Goal: Task Accomplishment & Management: Complete application form

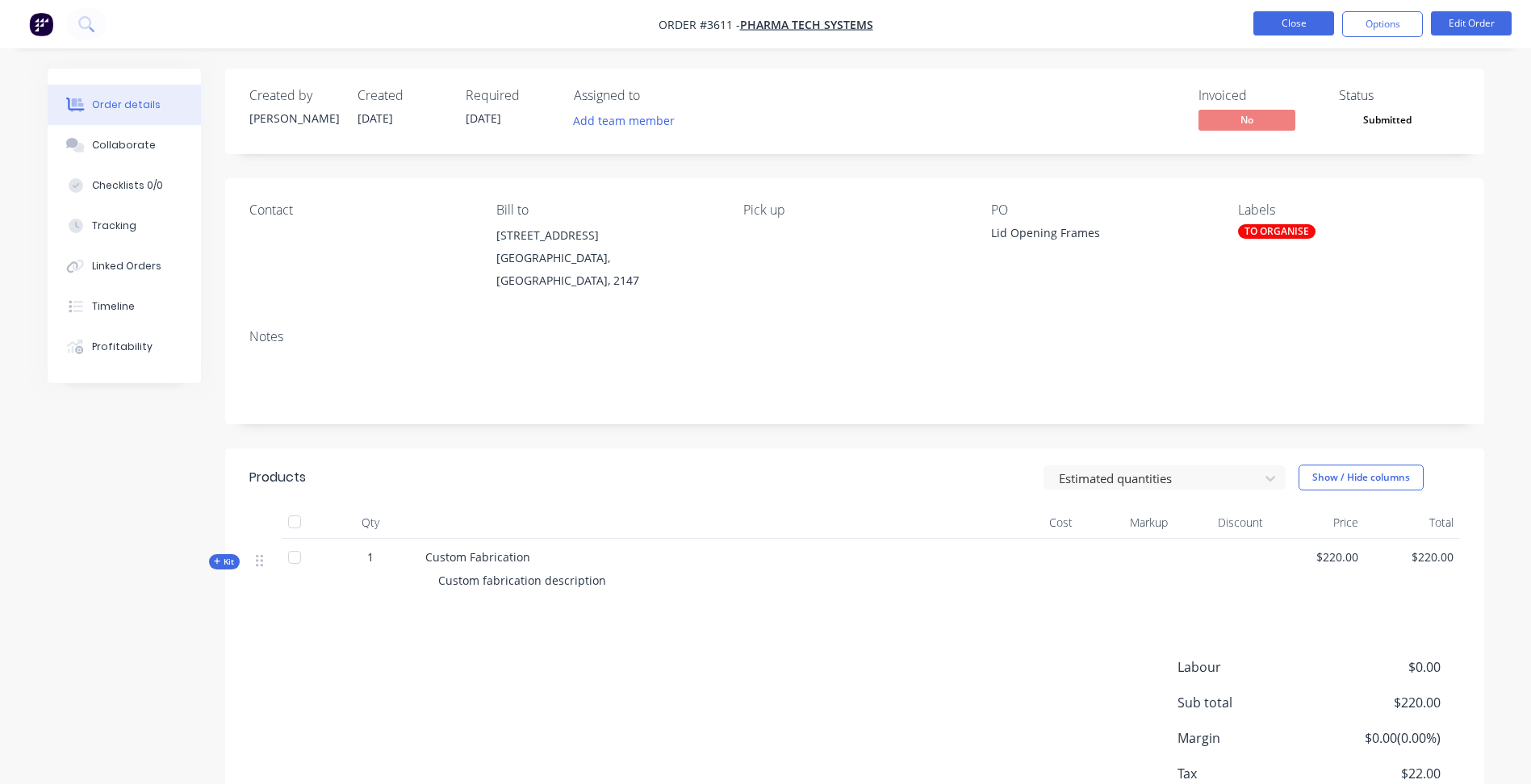
click at [1290, 27] on button "Close" at bounding box center [1293, 23] width 81 height 24
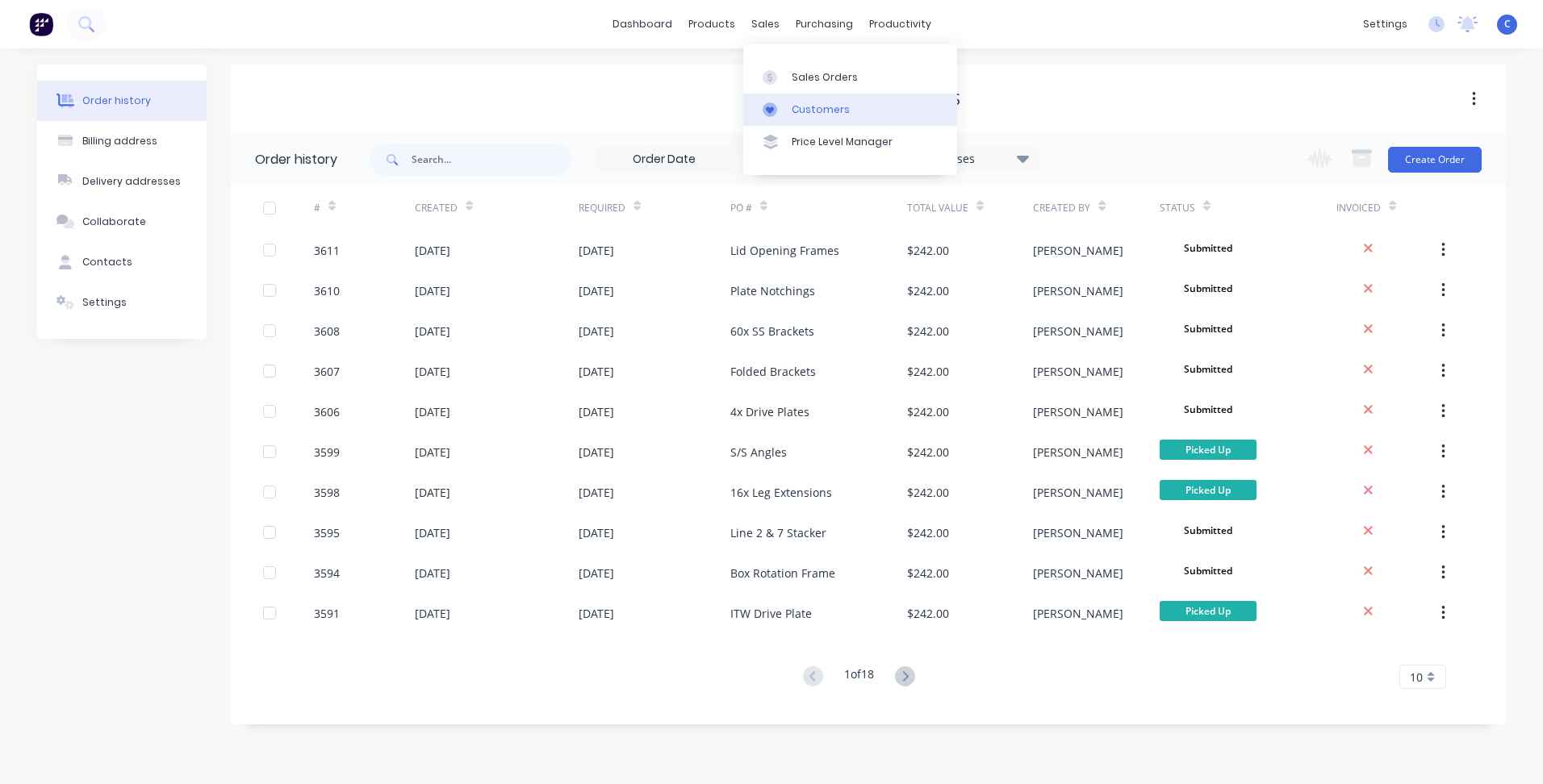
click at [804, 103] on div "Customers" at bounding box center [820, 110] width 58 height 15
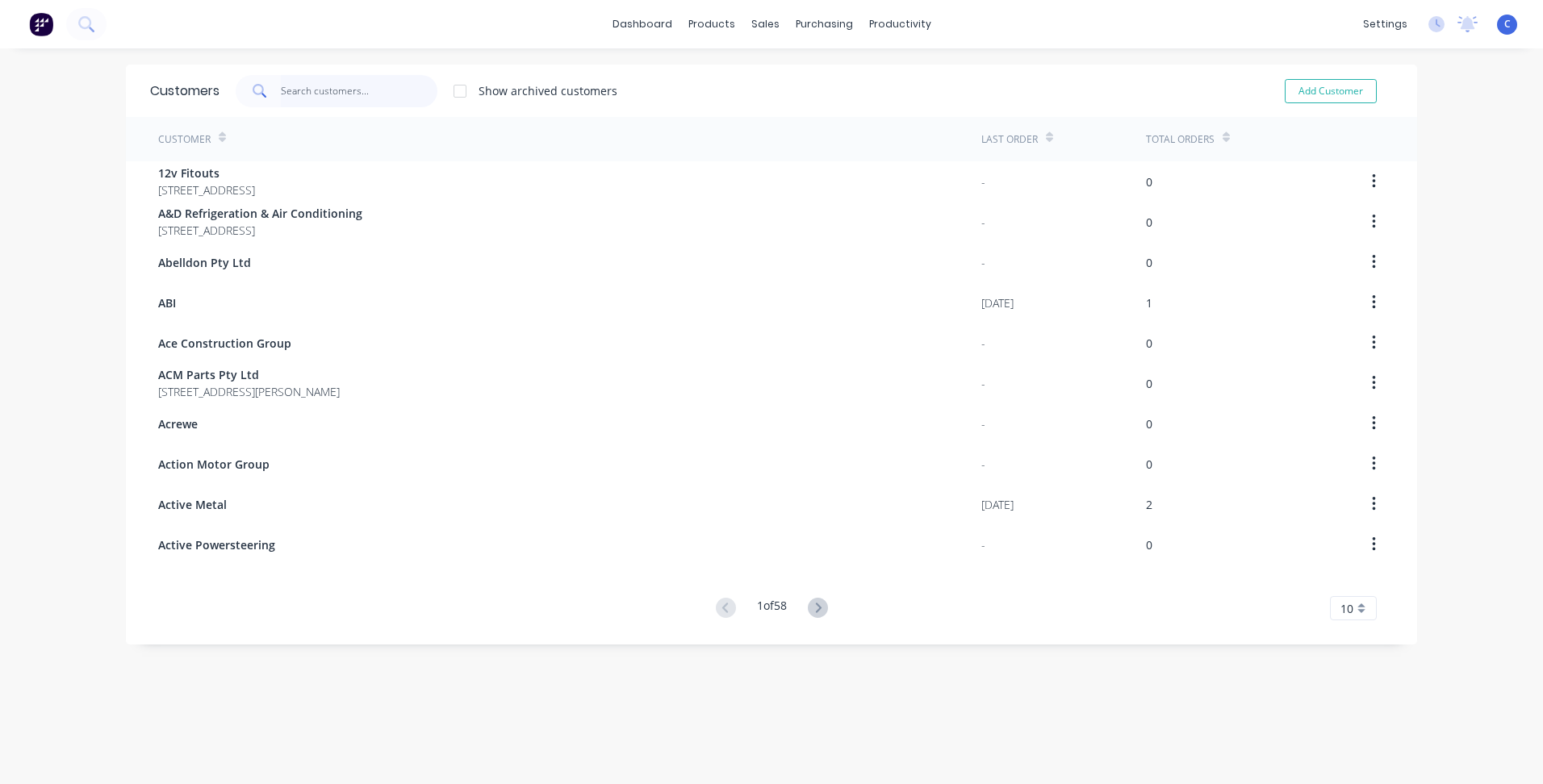
click at [364, 87] on input "text" at bounding box center [359, 91] width 158 height 32
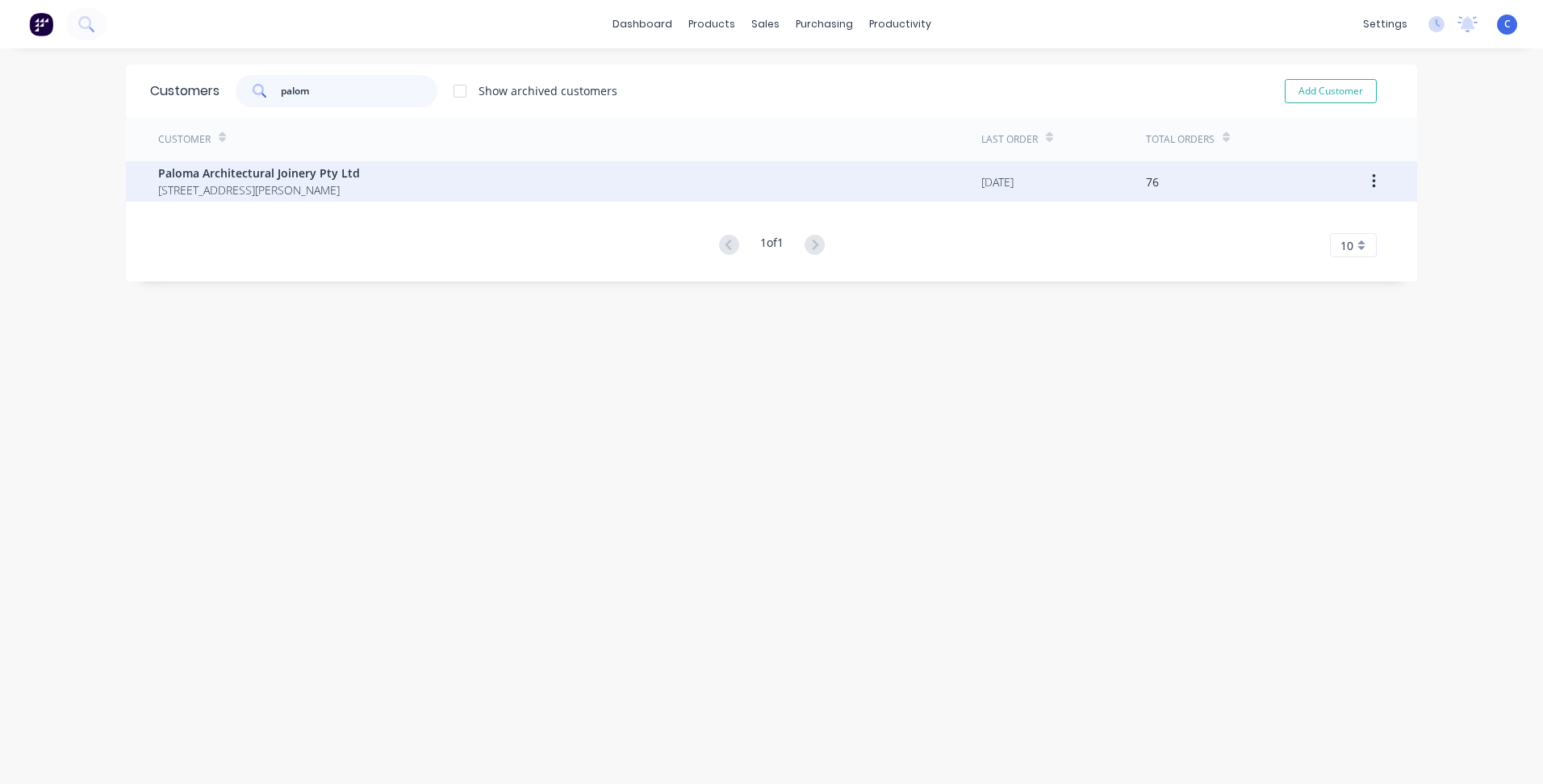
type input "palom"
click at [287, 175] on span "Paloma Architectural Joinery Pty Ltd" at bounding box center [258, 173] width 202 height 17
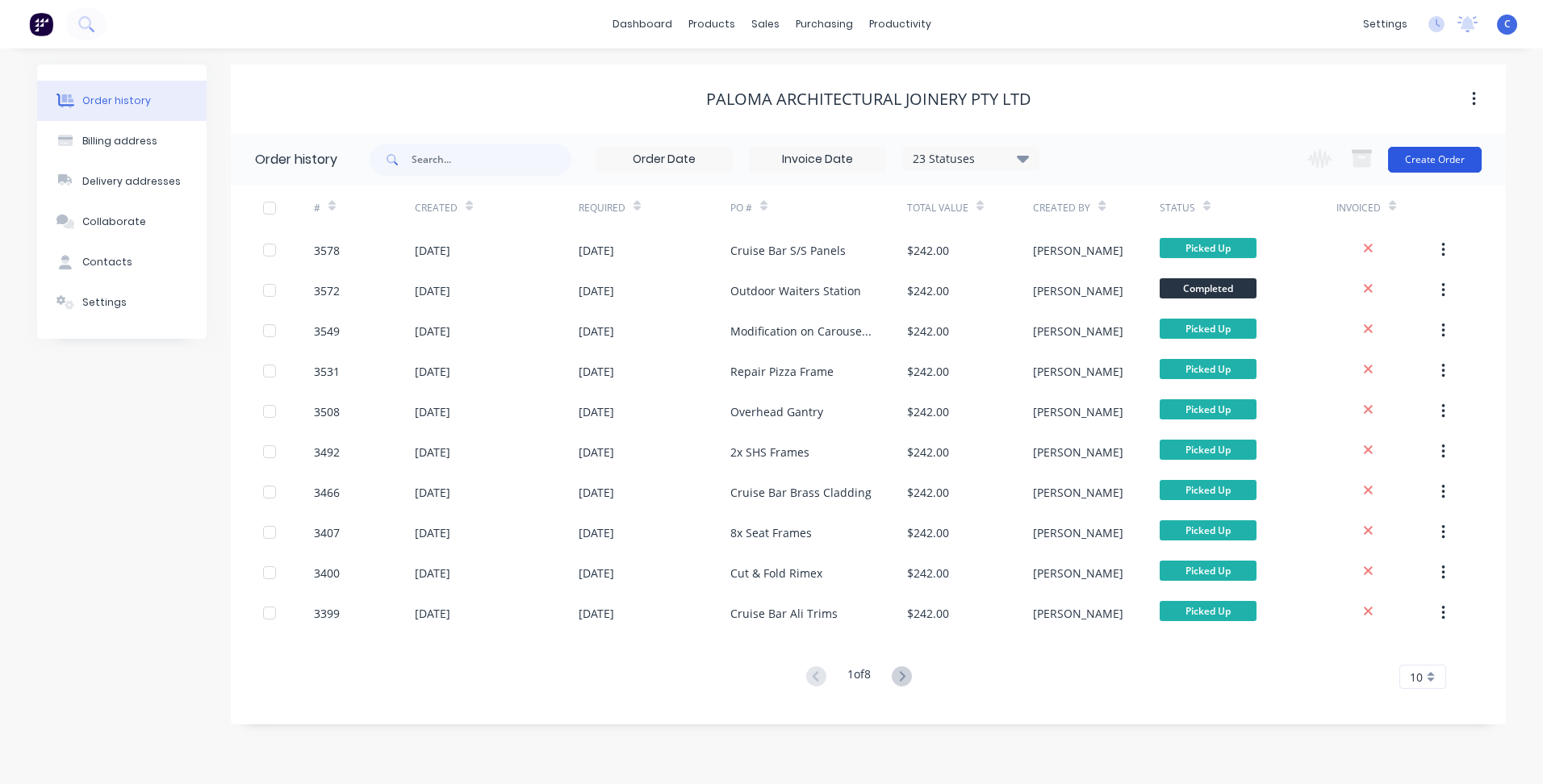
click at [1426, 159] on button "Create Order" at bounding box center [1435, 160] width 94 height 26
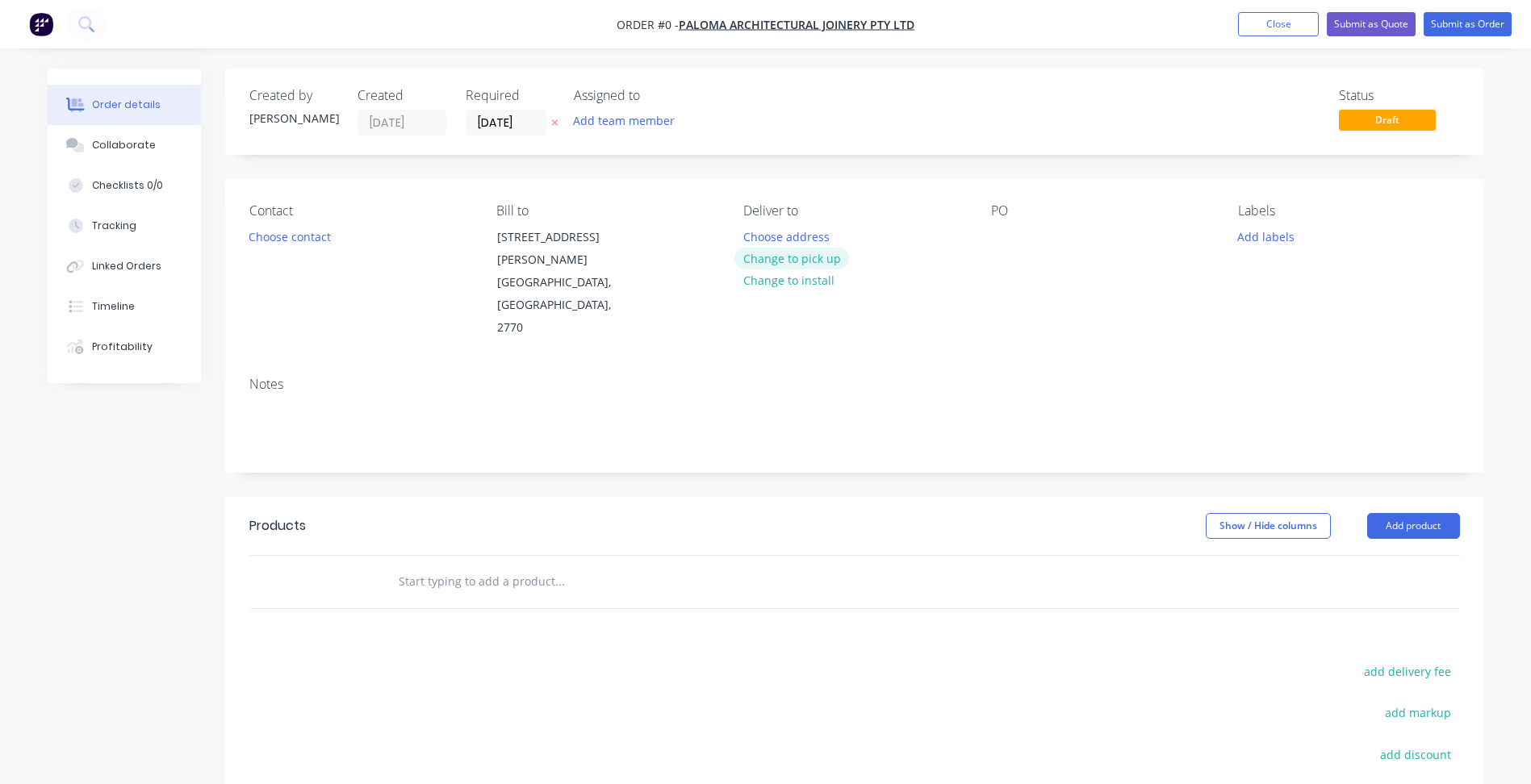
click at [807, 256] on button "Change to pick up" at bounding box center [791, 258] width 115 height 22
click at [1007, 229] on div at bounding box center [1004, 236] width 26 height 23
paste div
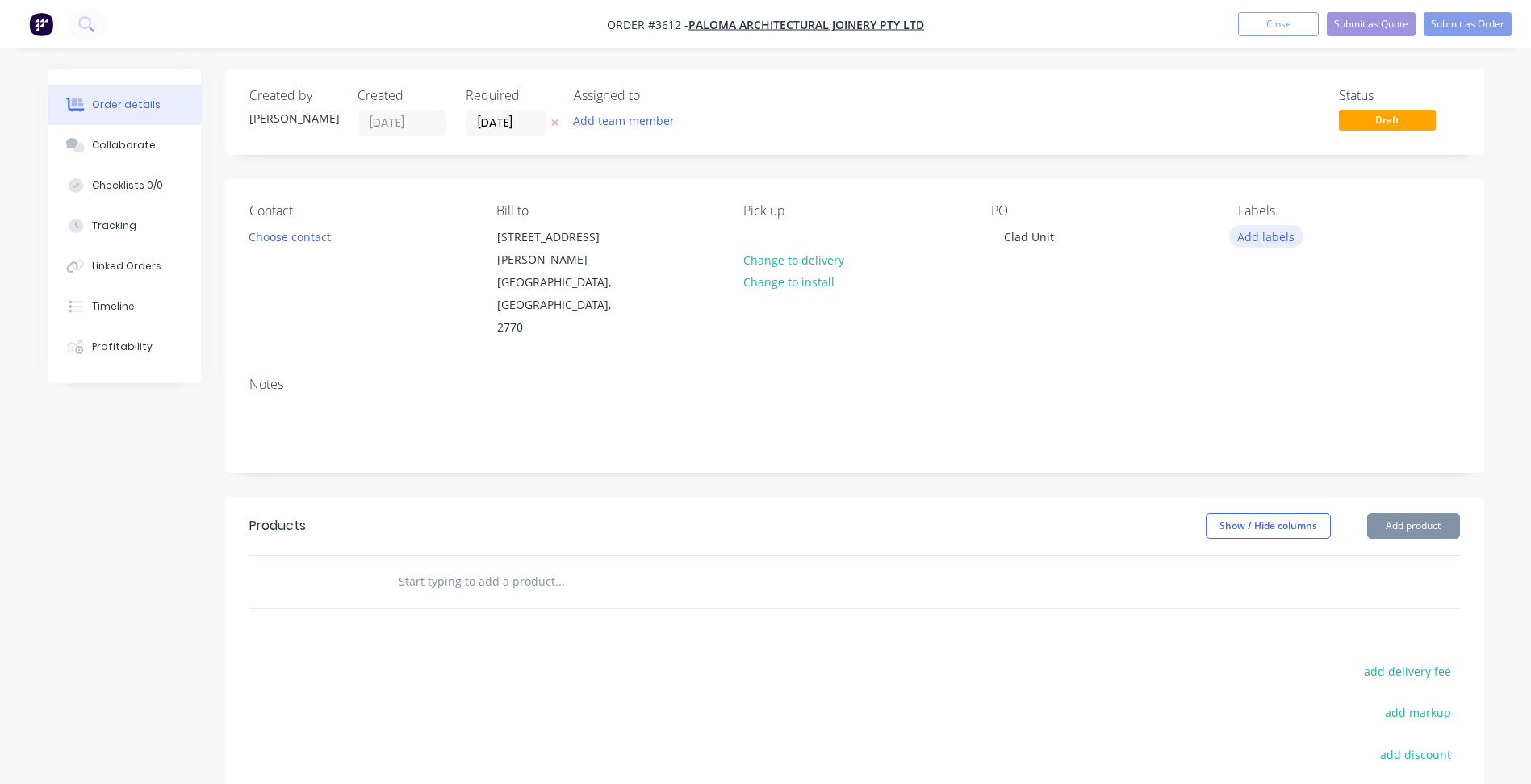
click at [1267, 226] on button "Add labels" at bounding box center [1266, 236] width 74 height 22
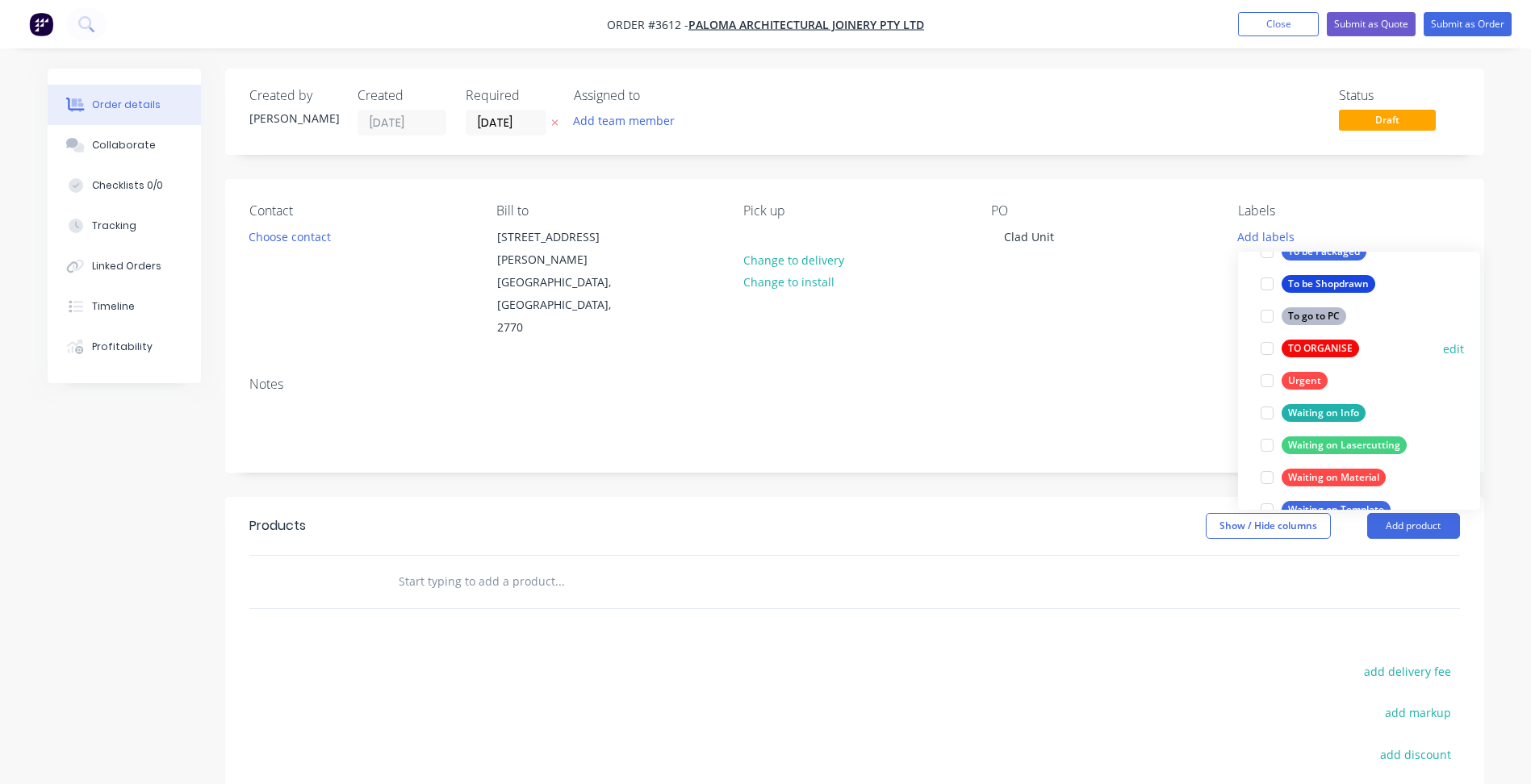
click at [1336, 351] on div "TO ORGANISE" at bounding box center [1320, 348] width 78 height 18
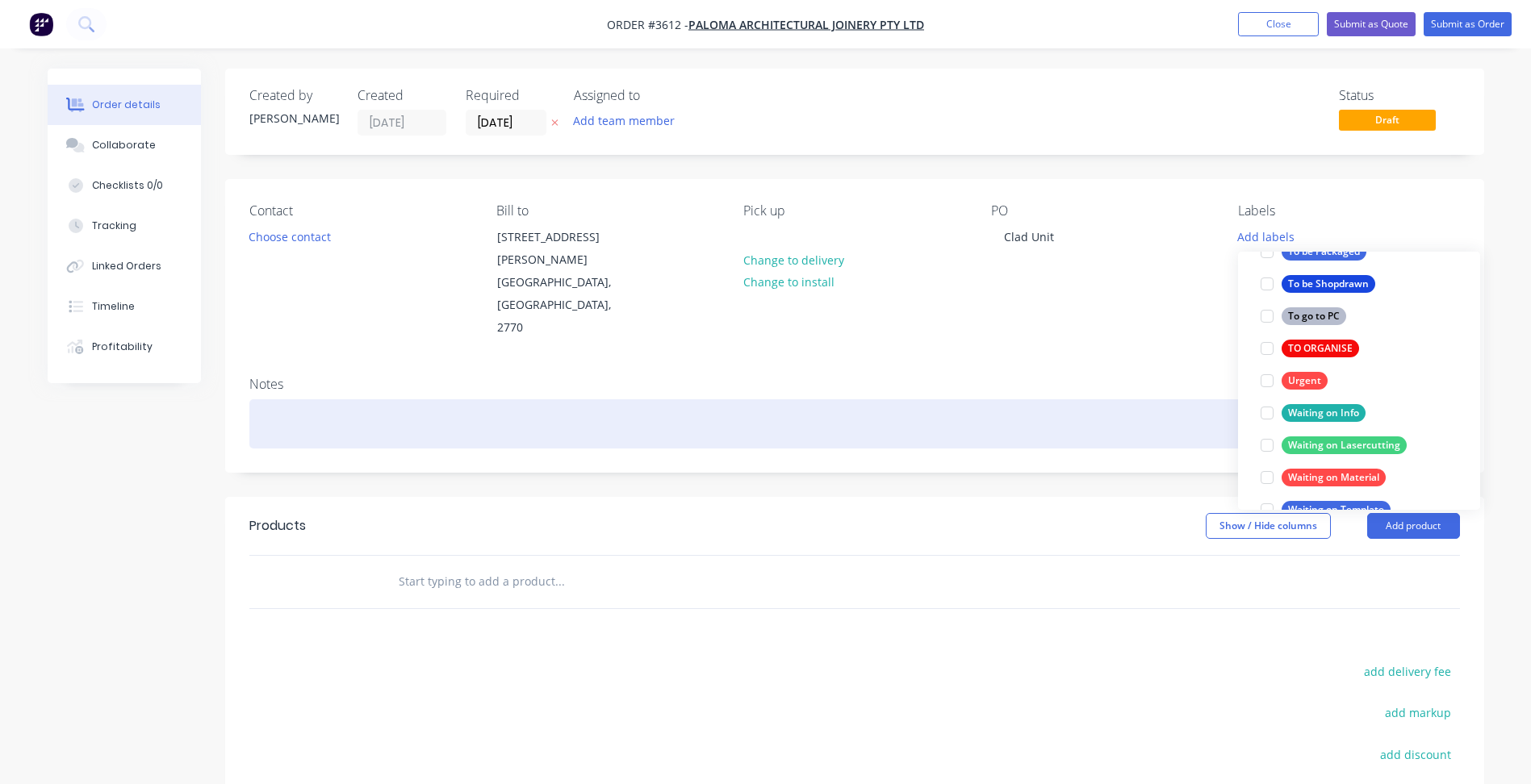
scroll to position [32, 0]
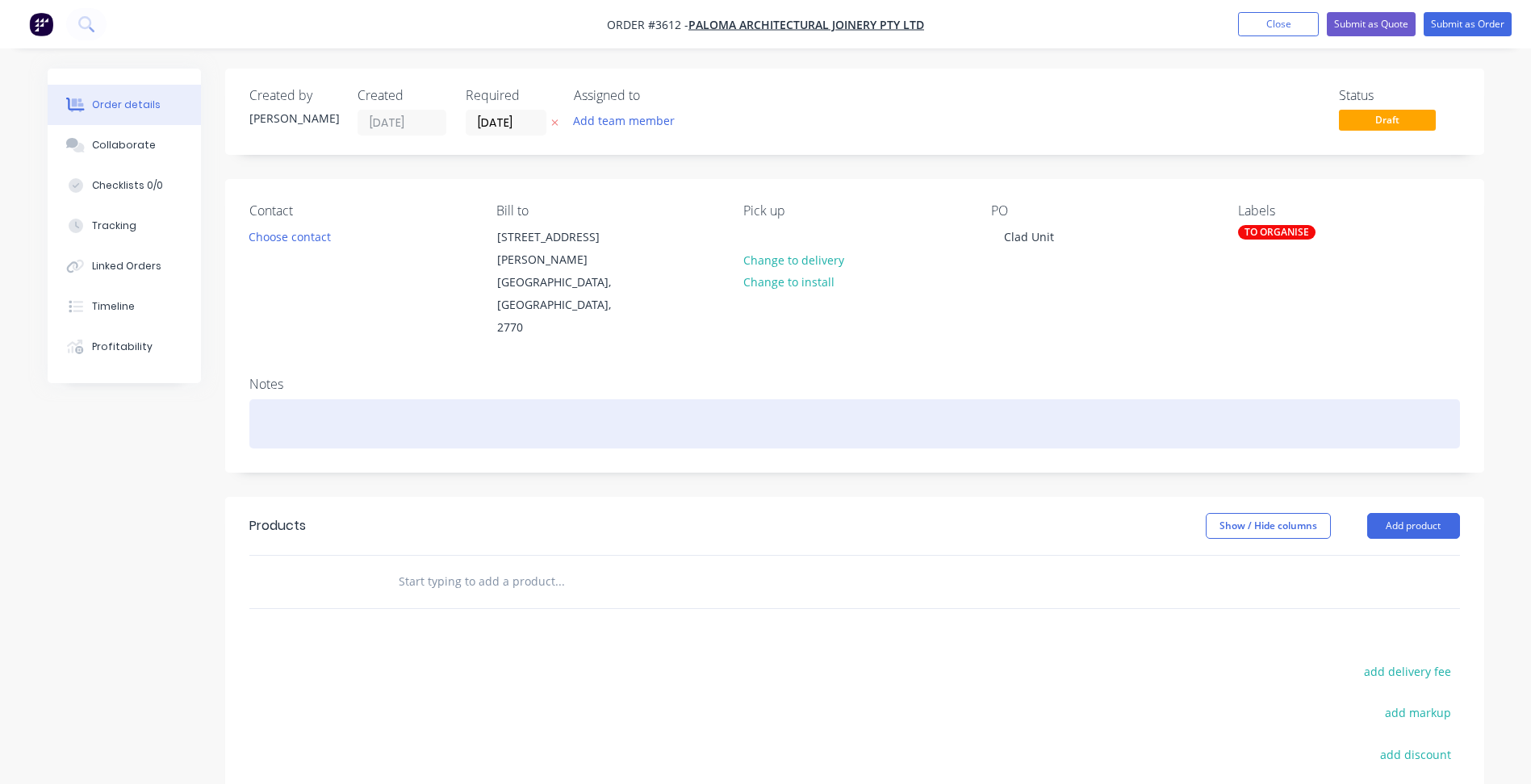
click at [1201, 399] on div at bounding box center [854, 423] width 1211 height 49
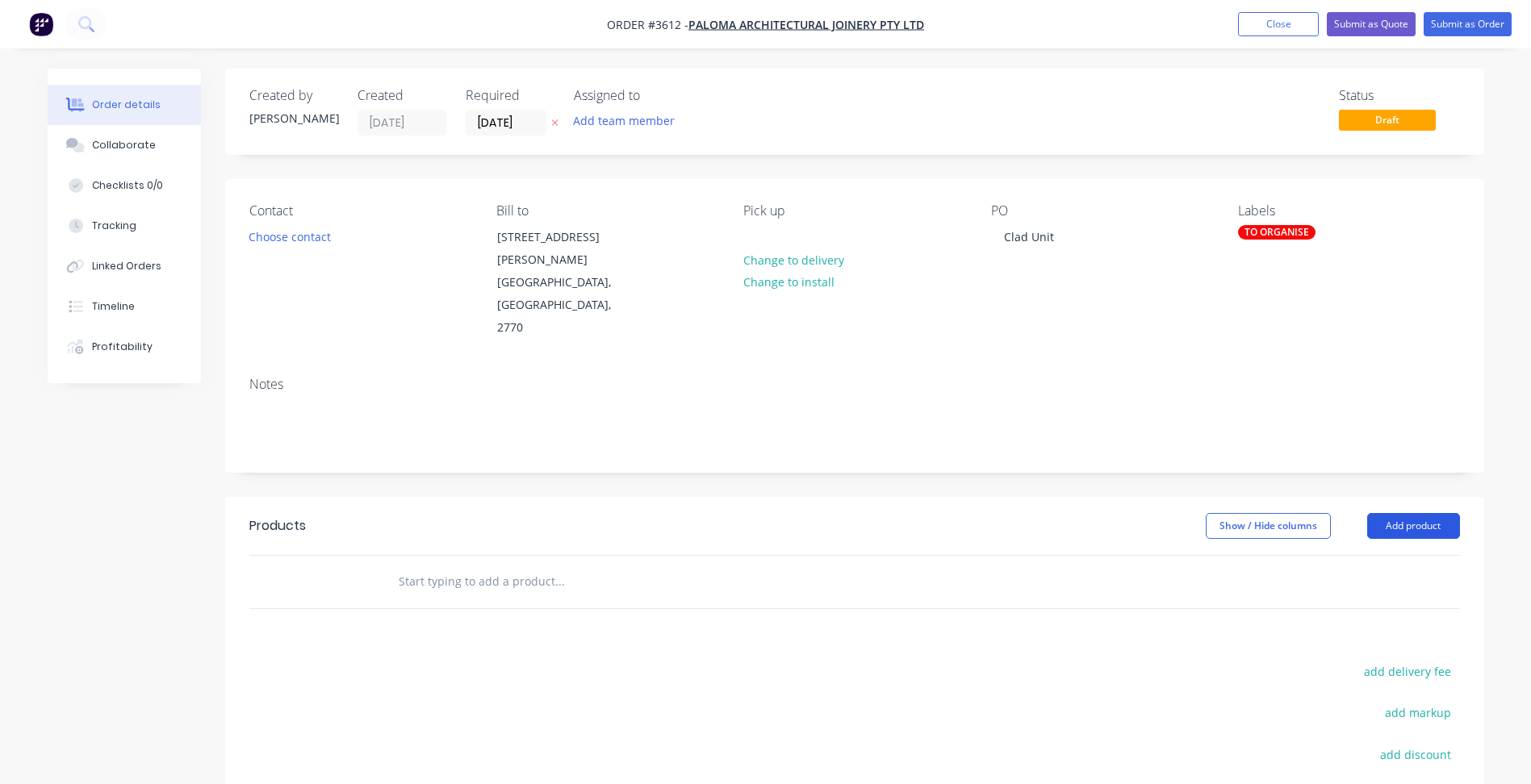
click at [1406, 513] on button "Add product" at bounding box center [1413, 526] width 93 height 26
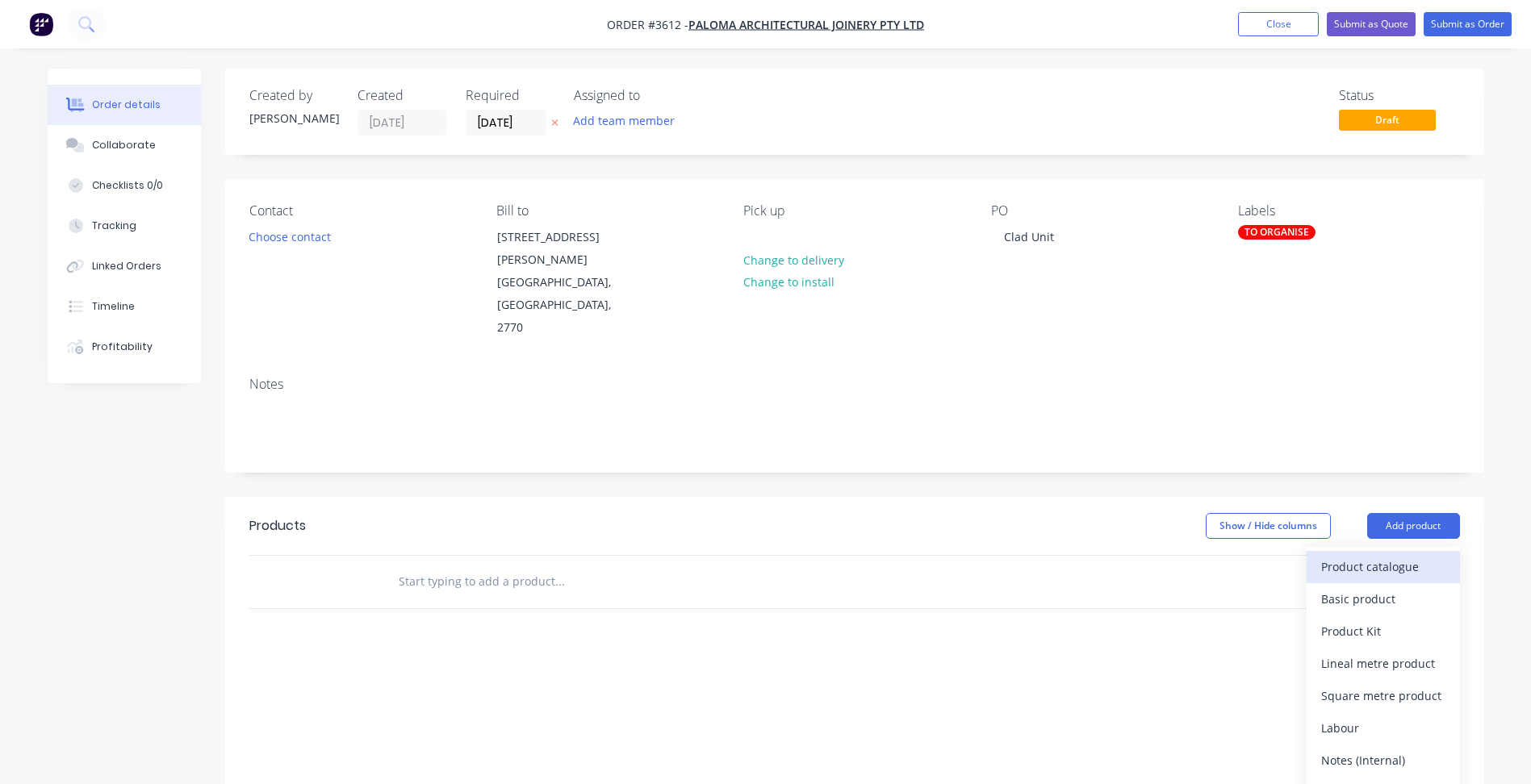
click at [1376, 555] on div "Product catalogue" at bounding box center [1383, 566] width 125 height 23
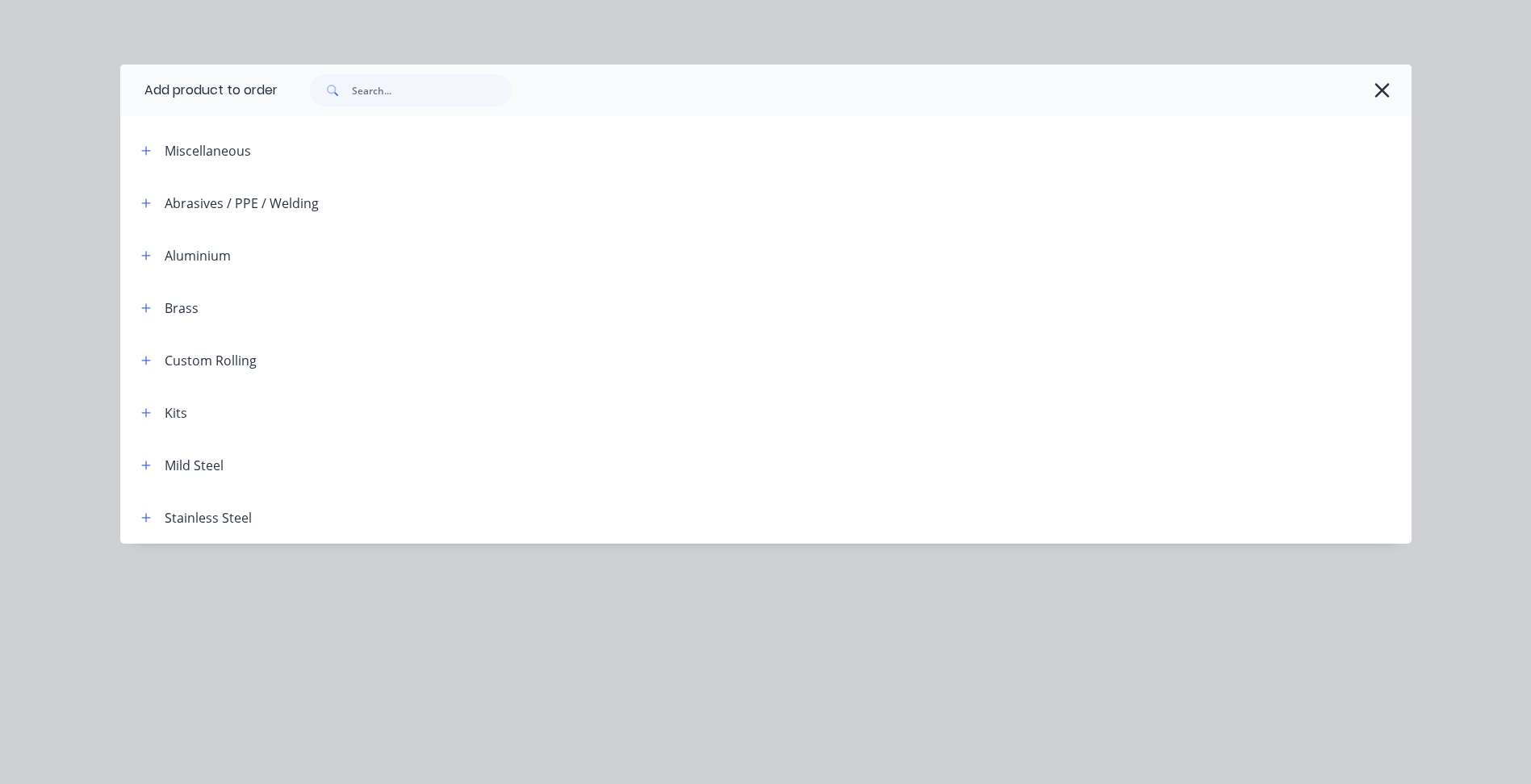
click at [133, 410] on div "Kits" at bounding box center [158, 412] width 59 height 20
click at [147, 415] on icon "button" at bounding box center [147, 412] width 10 height 11
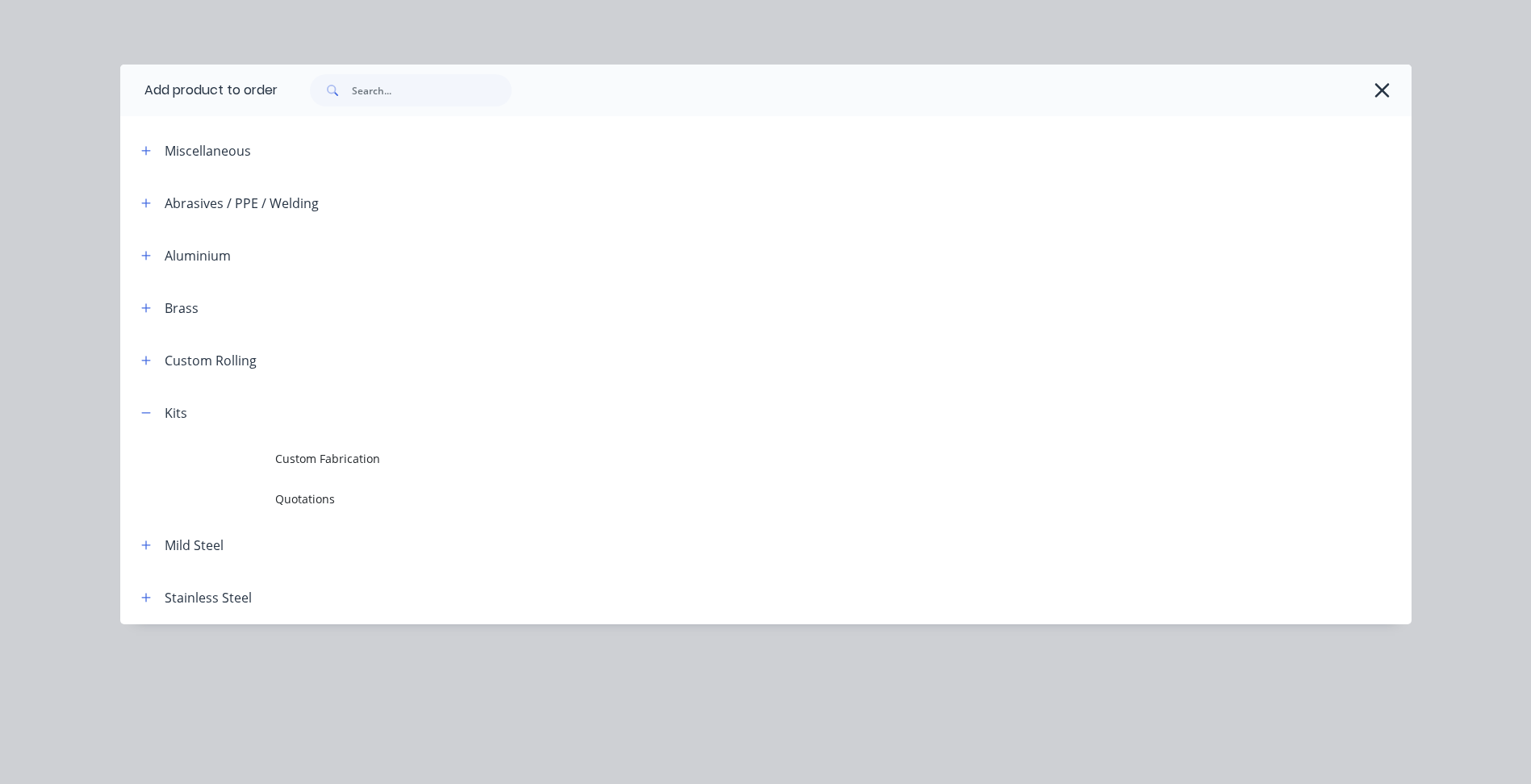
click at [316, 448] on td "Custom Fabrication" at bounding box center [843, 459] width 1136 height 40
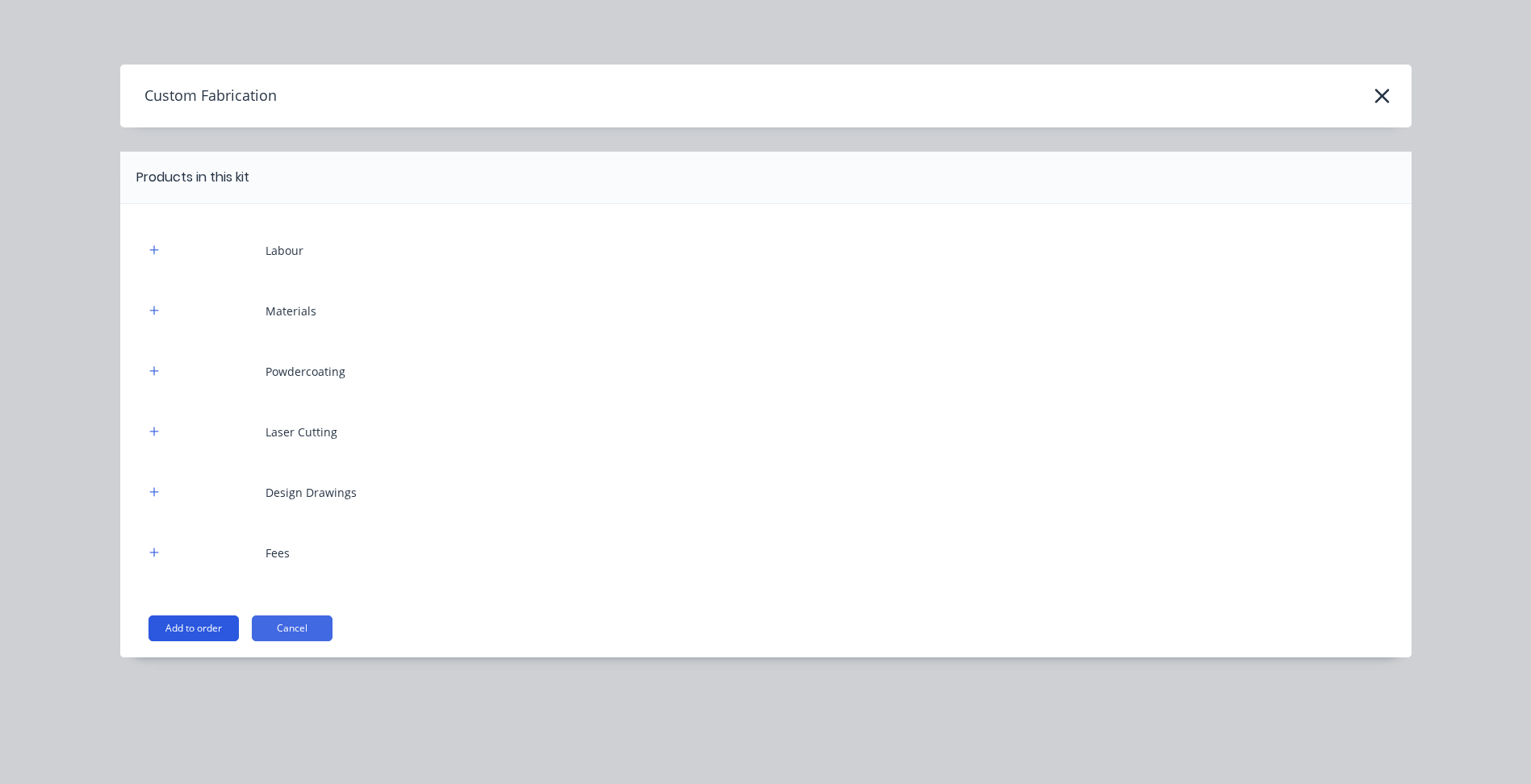
click at [196, 630] on button "Add to order" at bounding box center [194, 628] width 91 height 26
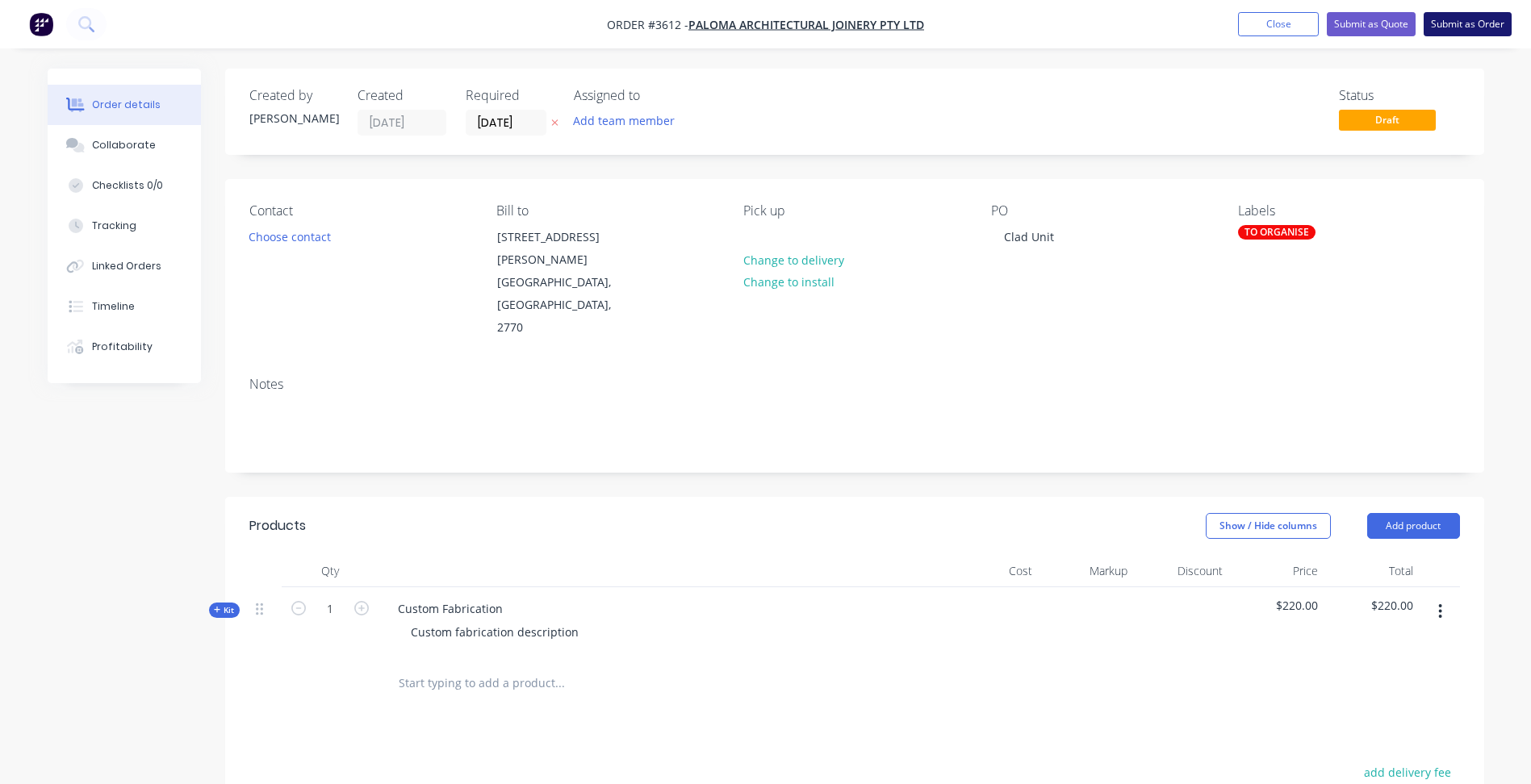
click at [1451, 27] on button "Submit as Order" at bounding box center [1467, 24] width 88 height 24
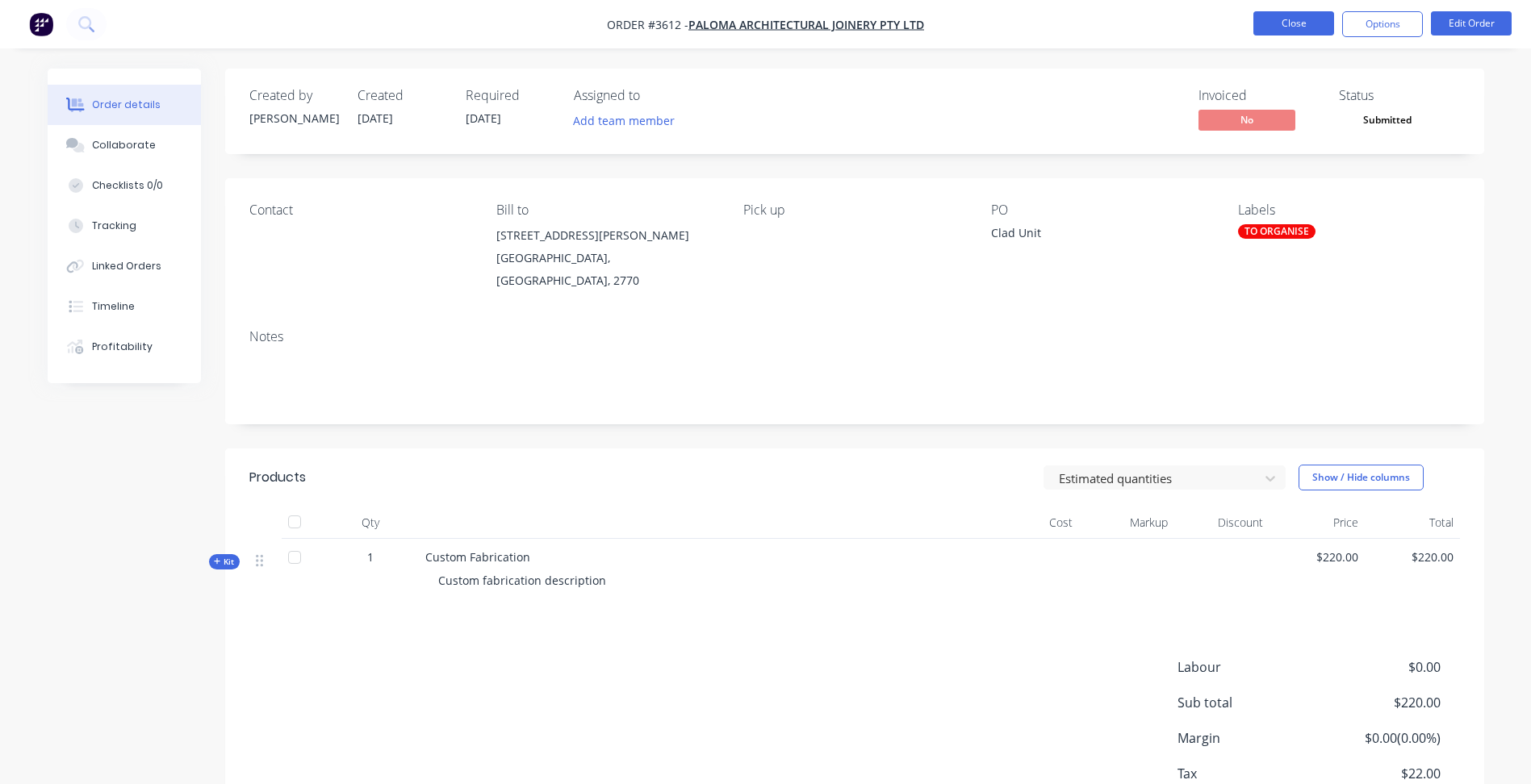
click at [1281, 32] on button "Close" at bounding box center [1293, 23] width 81 height 24
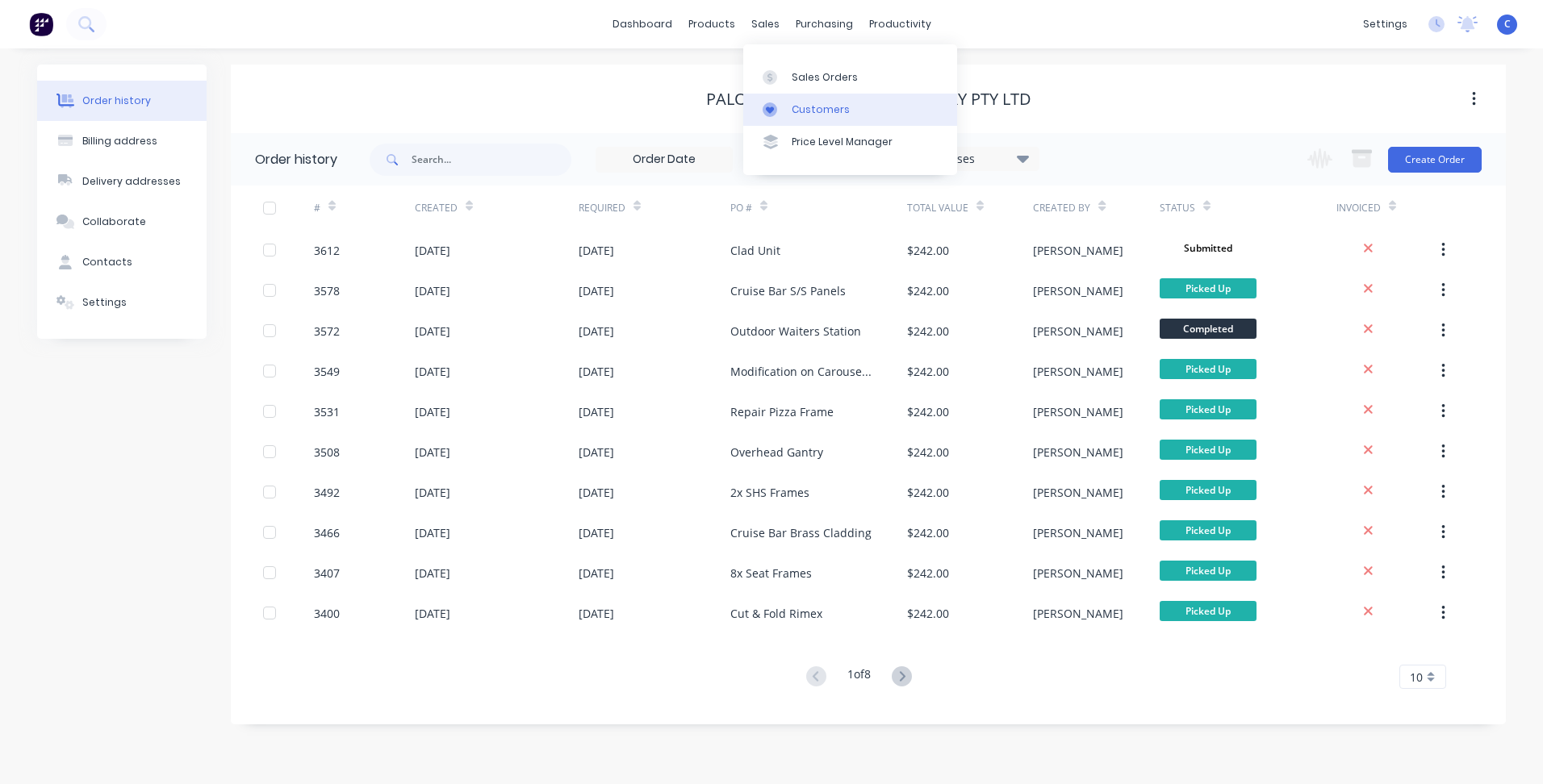
click at [815, 112] on div "Customers" at bounding box center [820, 110] width 58 height 15
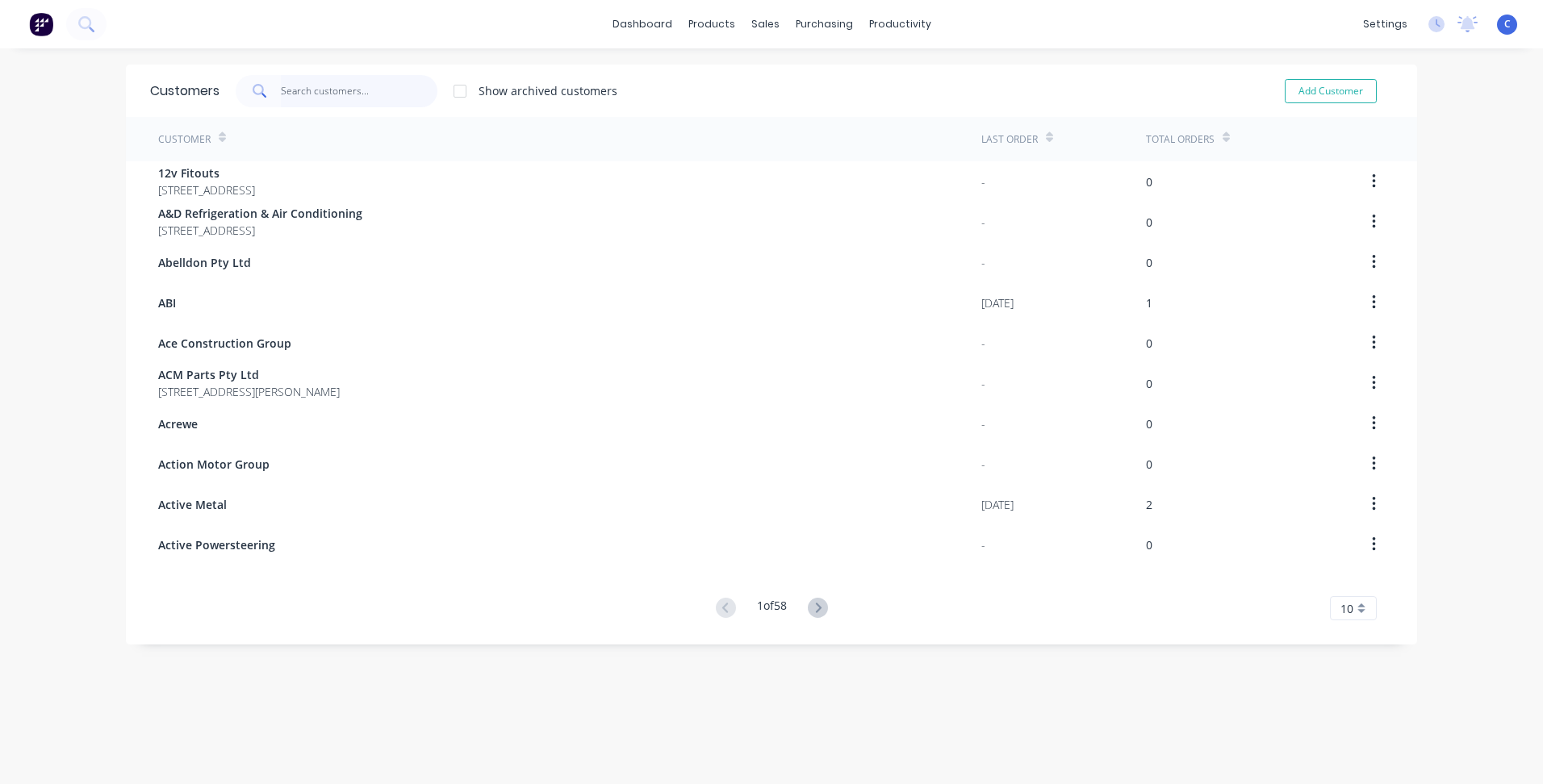
click at [318, 93] on input "text" at bounding box center [359, 91] width 158 height 32
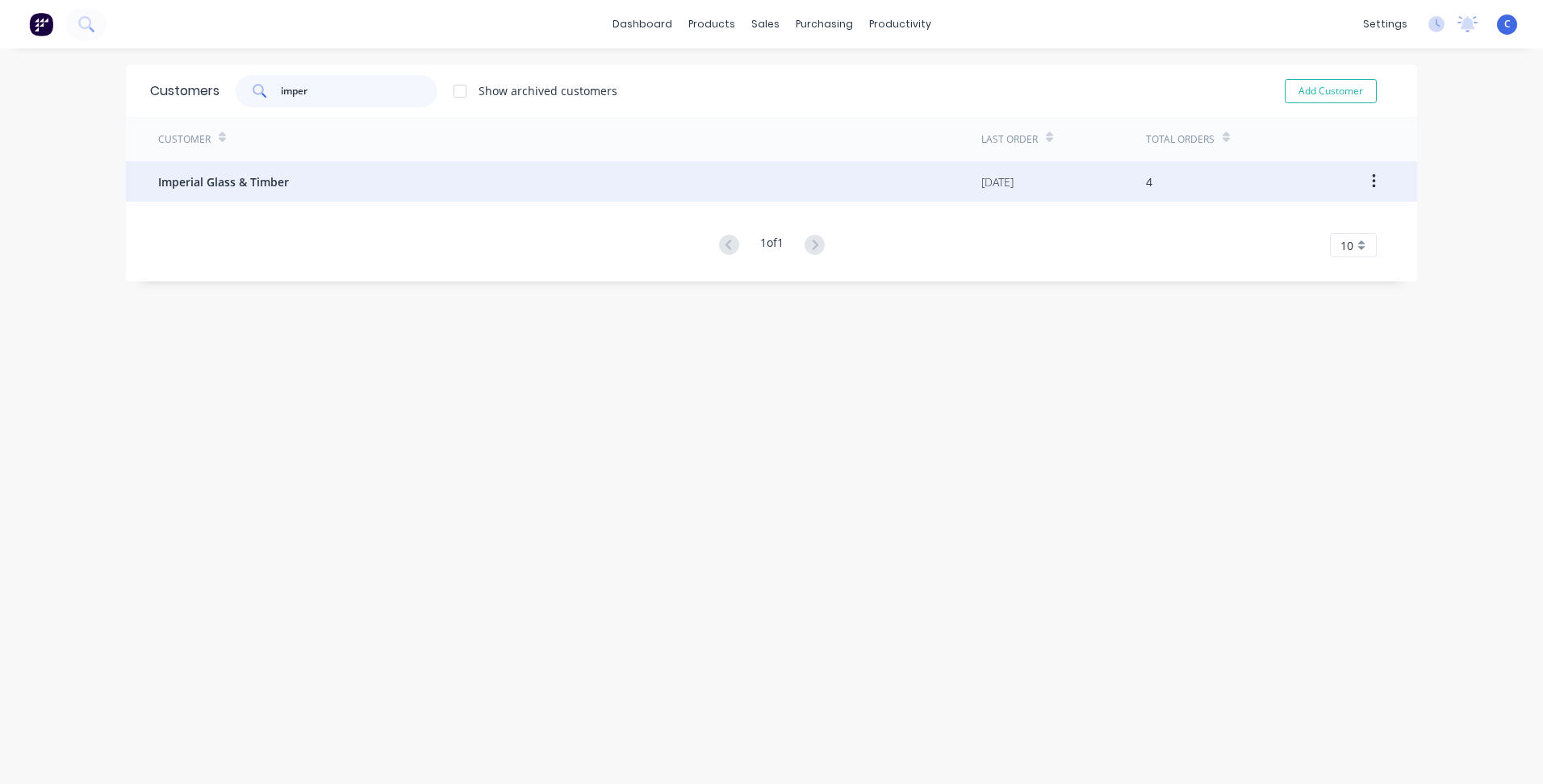
type input "imper"
click at [248, 187] on span "Imperial Glass & Timber" at bounding box center [223, 182] width 131 height 17
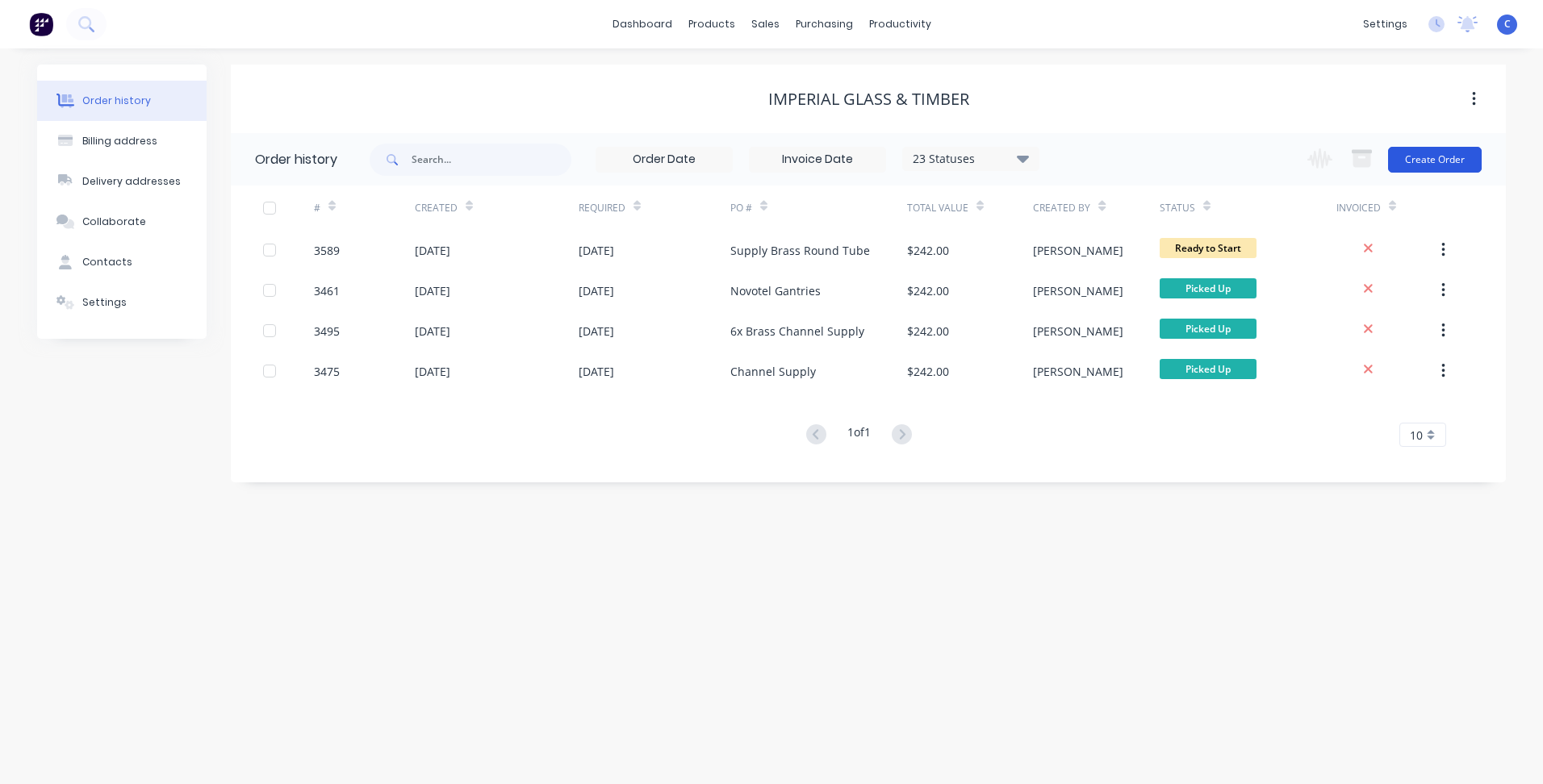
click at [1422, 162] on button "Create Order" at bounding box center [1435, 160] width 94 height 26
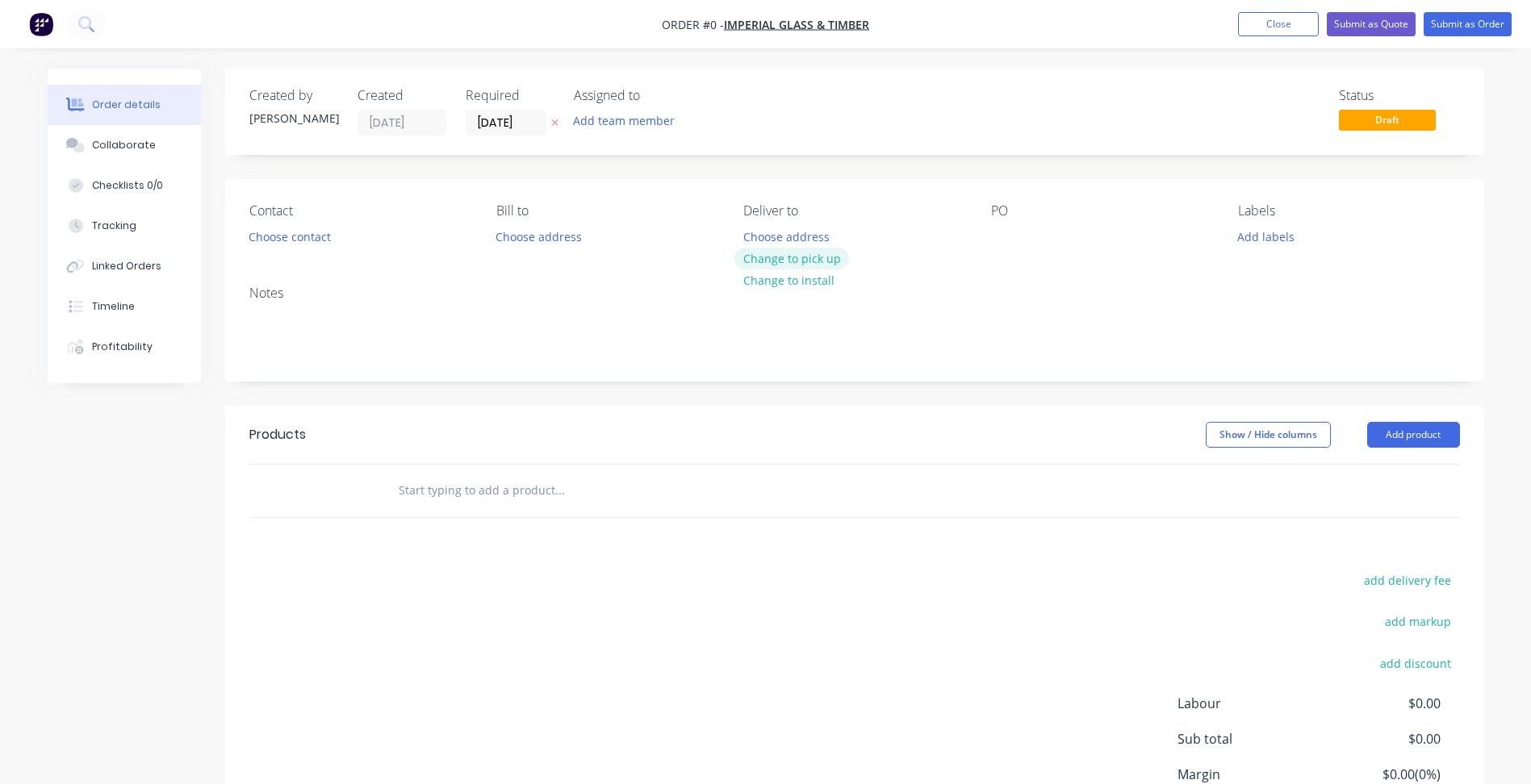
click at [828, 262] on button "Change to pick up" at bounding box center [791, 258] width 115 height 22
click at [1006, 240] on div at bounding box center [1004, 236] width 26 height 23
paste div
click at [1272, 234] on button "Add labels" at bounding box center [1266, 236] width 74 height 22
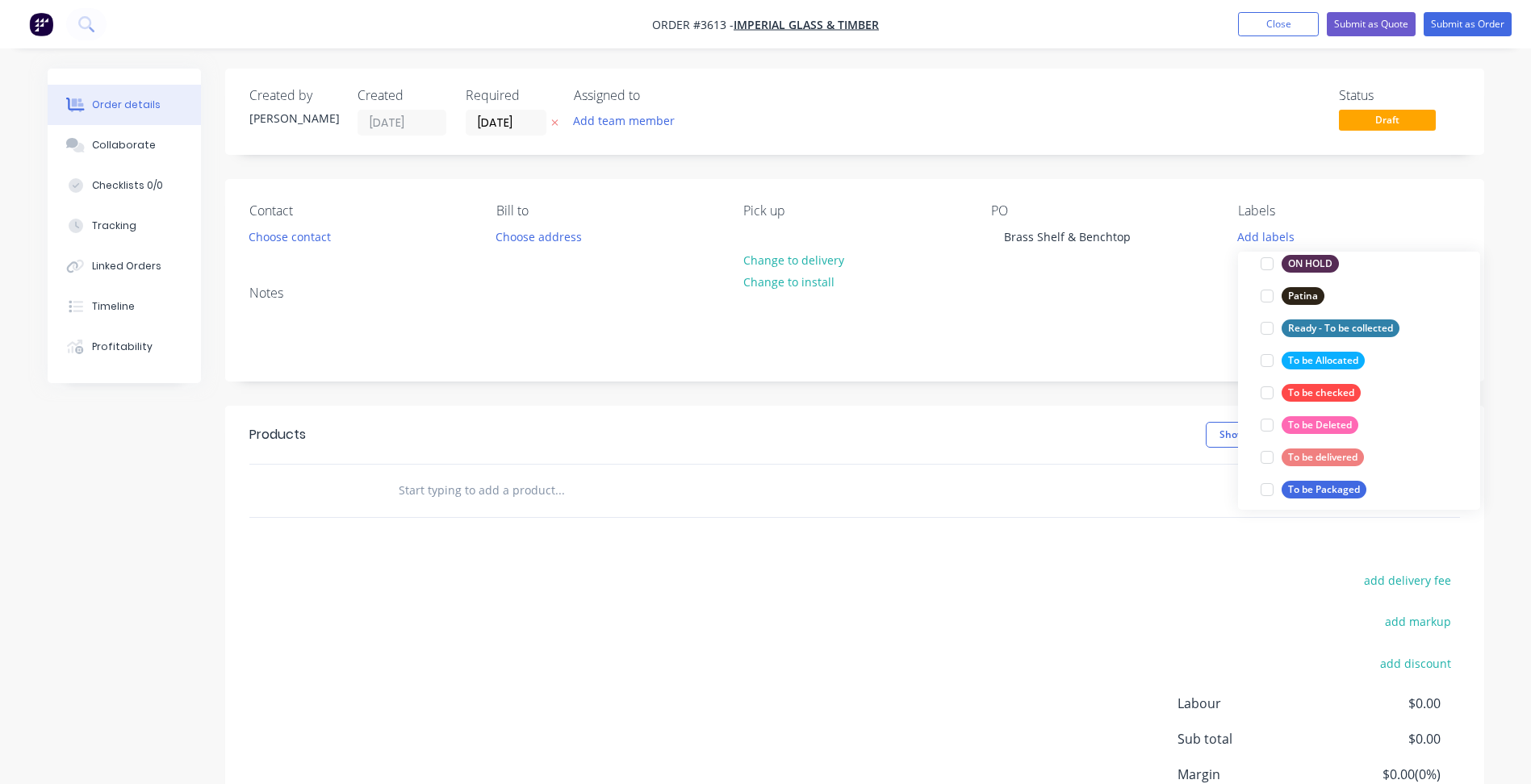
scroll to position [726, 0]
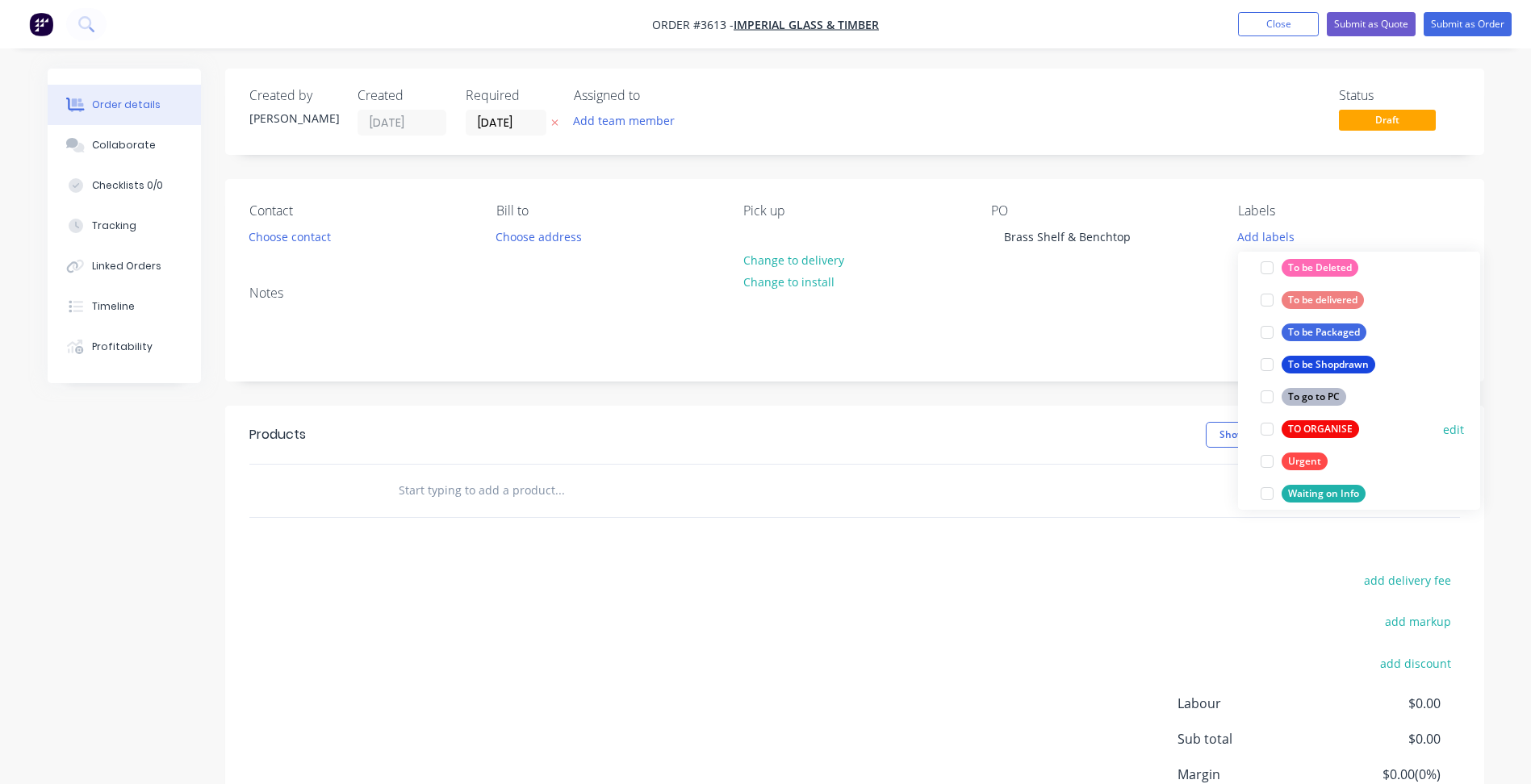
click at [1312, 423] on div "TO ORGANISE" at bounding box center [1320, 429] width 78 height 18
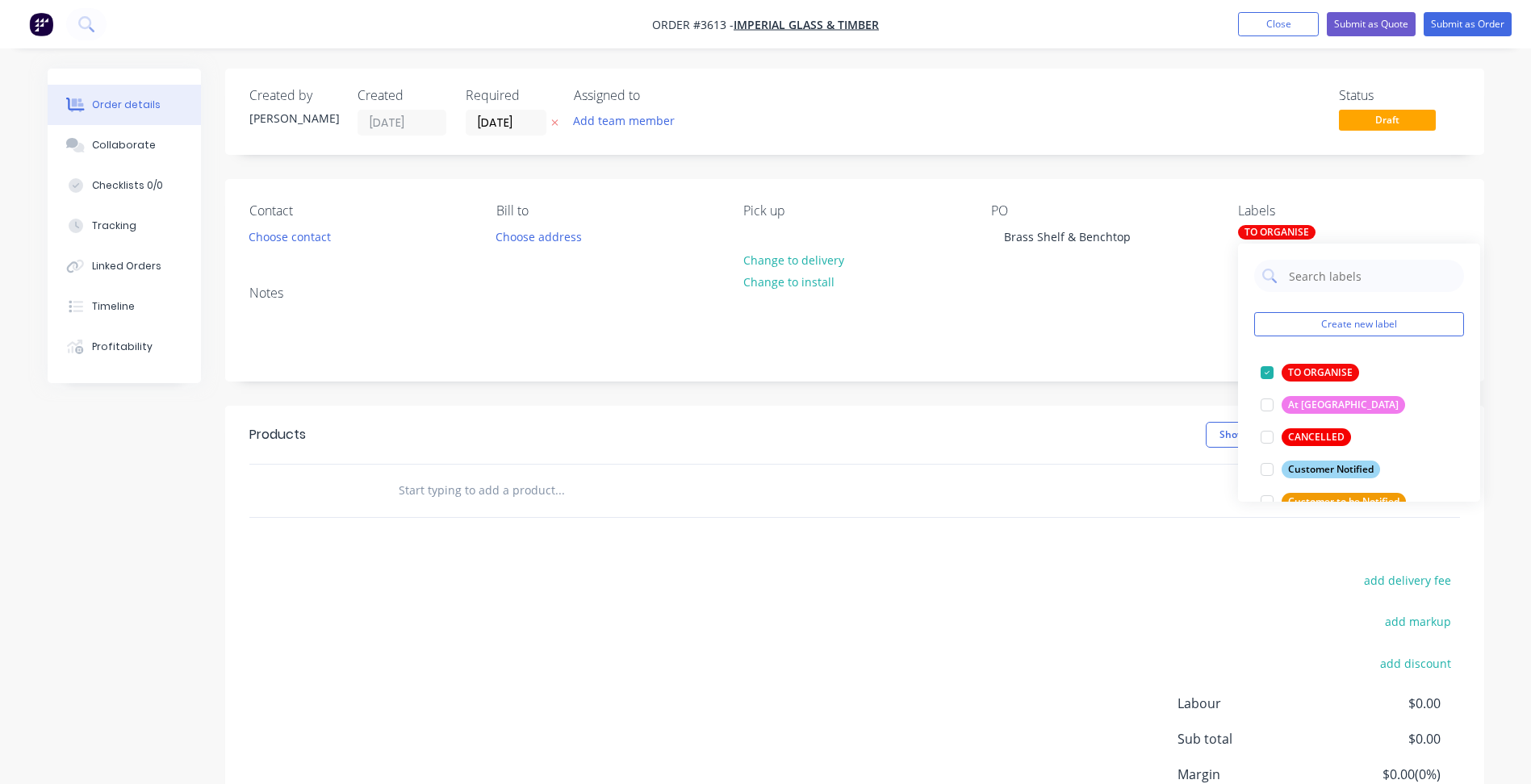
click at [1109, 364] on div "Notes" at bounding box center [854, 326] width 1259 height 108
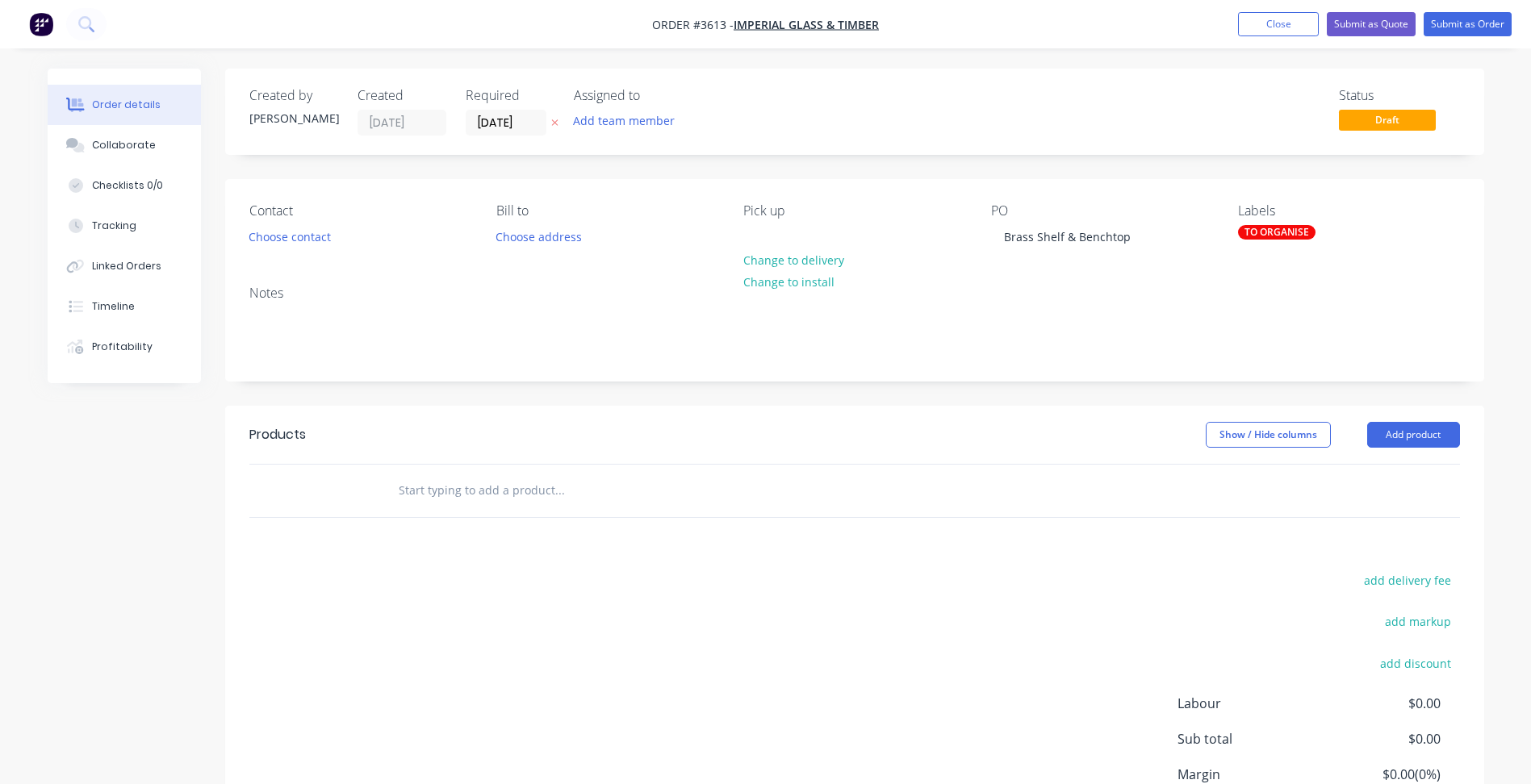
click at [1270, 226] on div "TO ORGANISE" at bounding box center [1276, 232] width 78 height 15
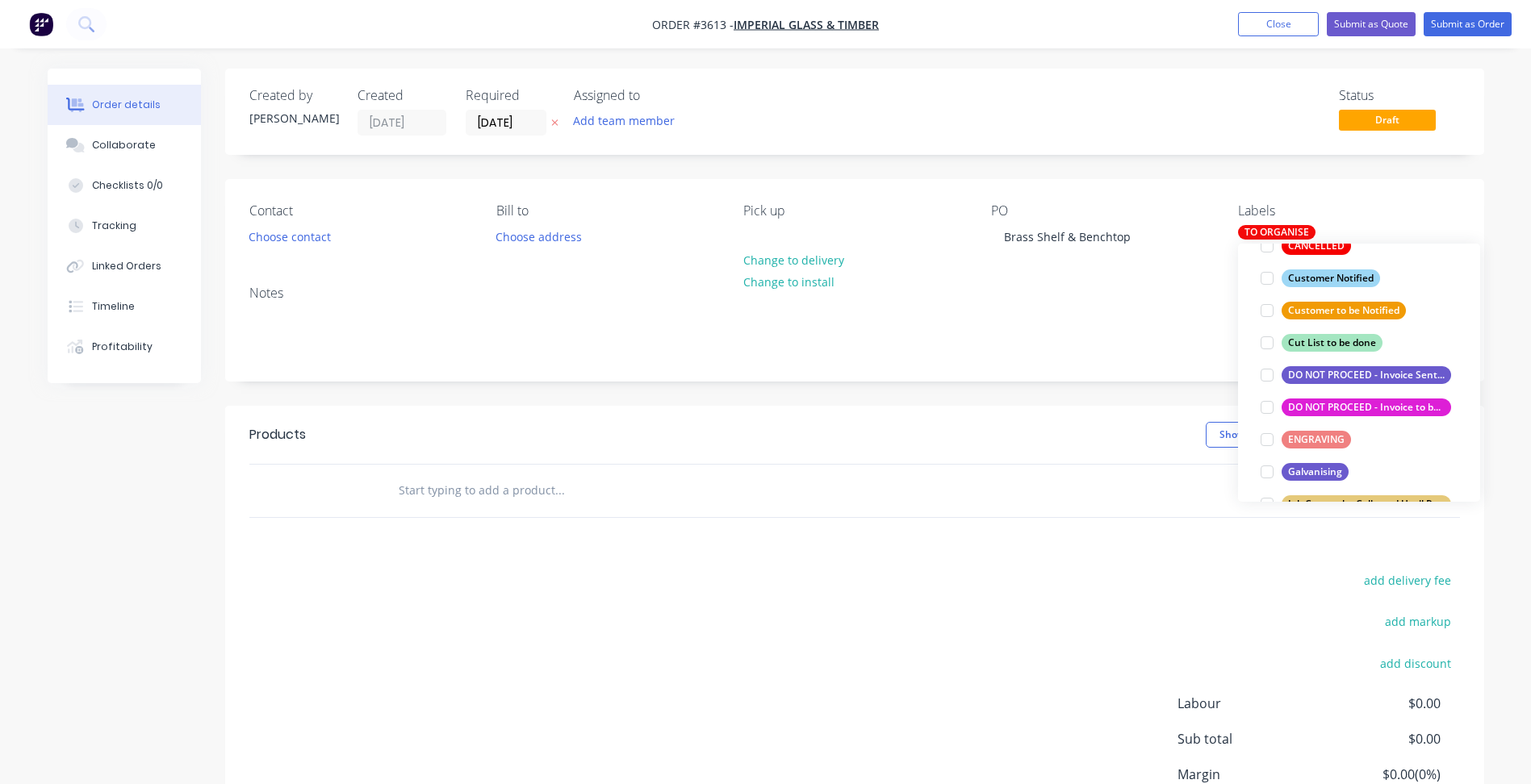
scroll to position [322, 0]
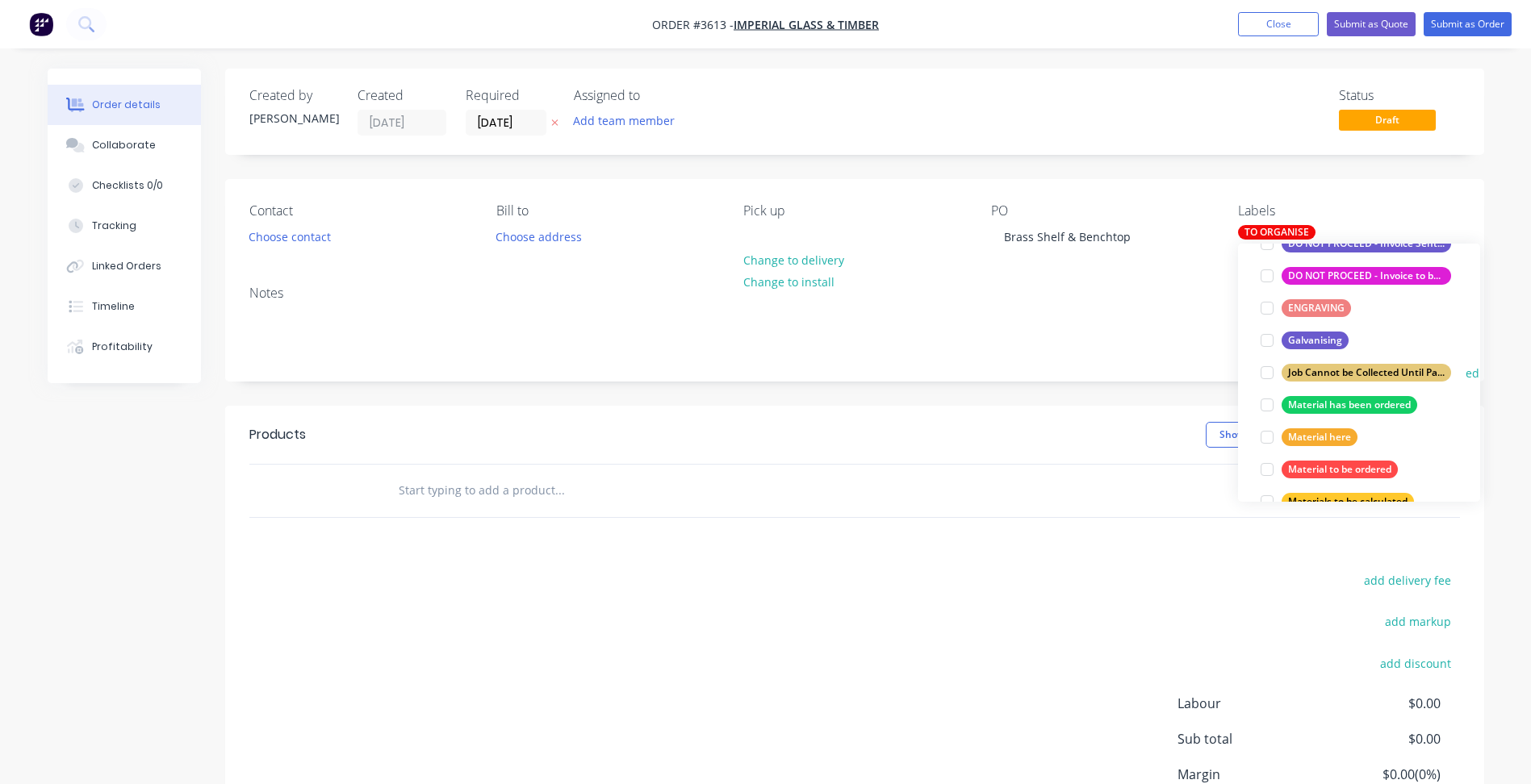
click at [1375, 370] on div "Job Cannot be Collected Until Payment is Received" at bounding box center [1366, 373] width 170 height 18
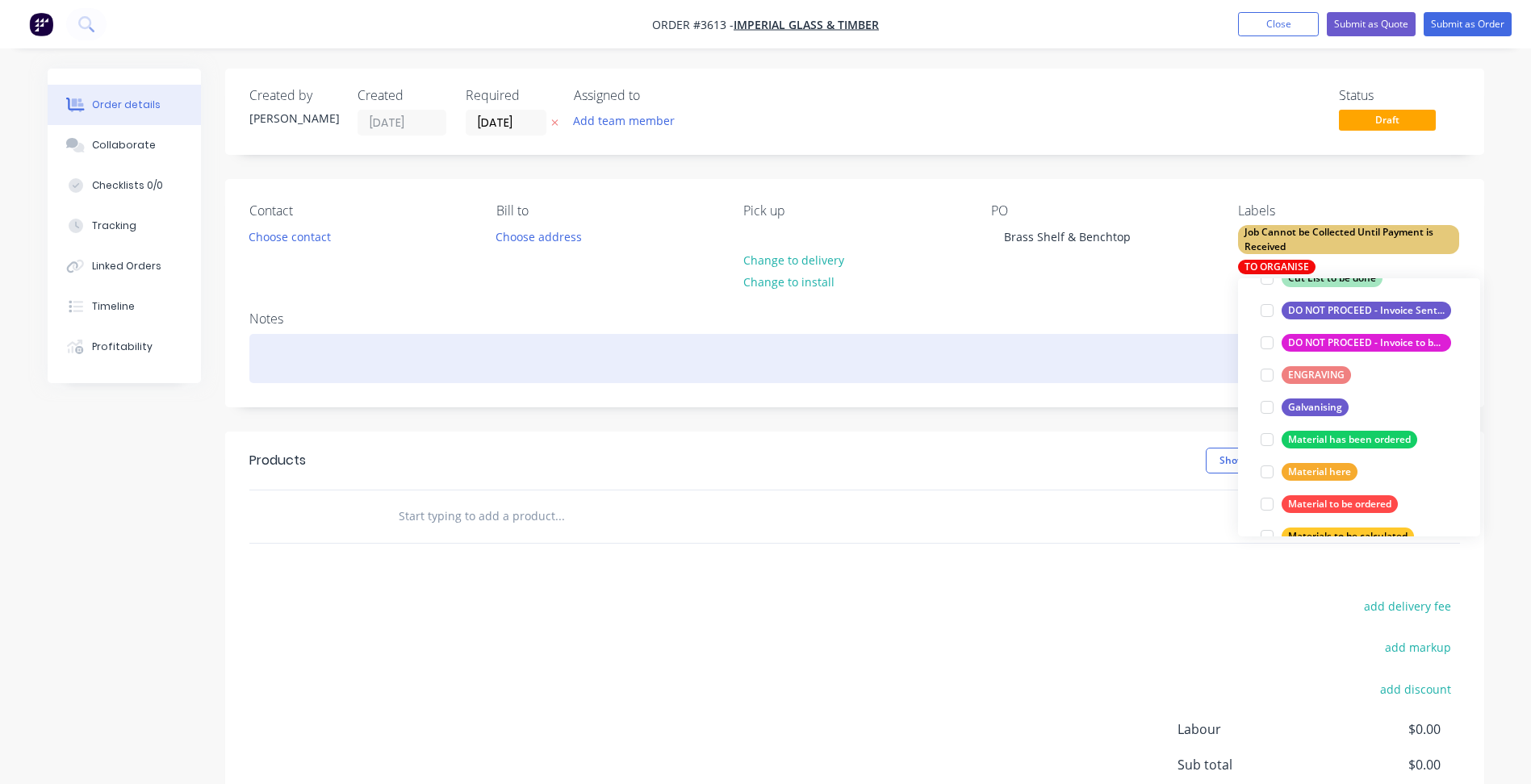
scroll to position [0, 0]
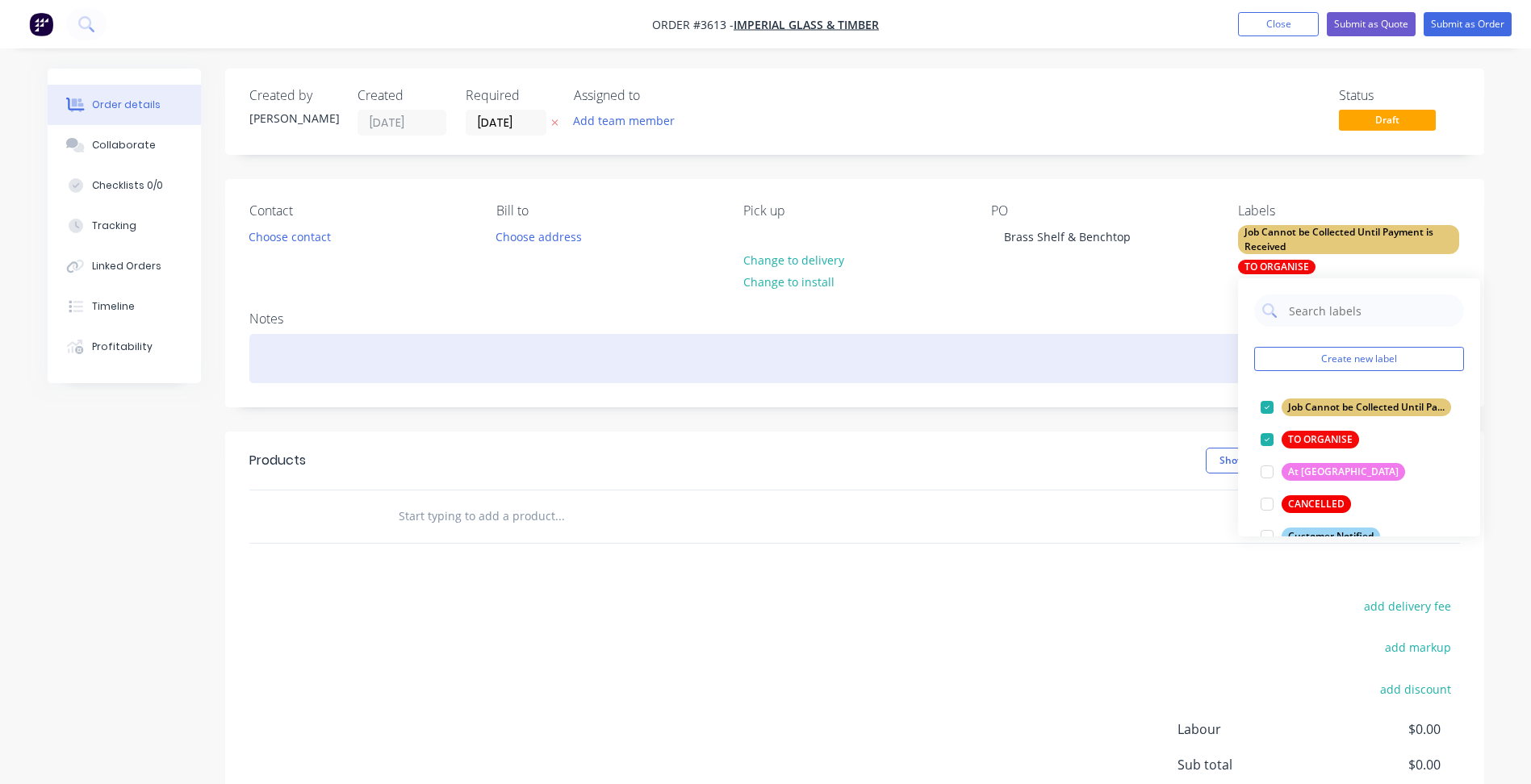
click at [1125, 366] on div at bounding box center [854, 358] width 1211 height 49
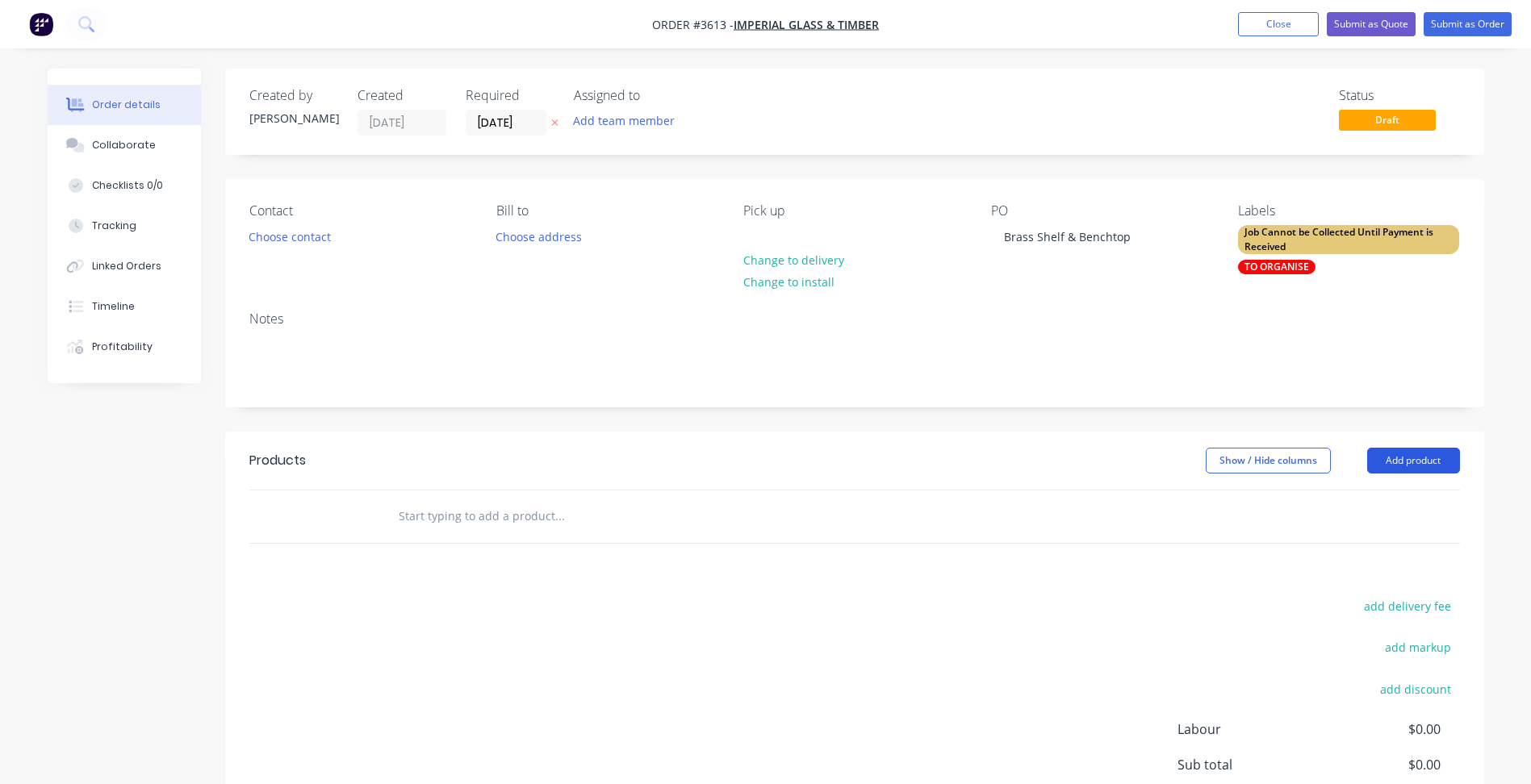
click at [1402, 462] on button "Add product" at bounding box center [1413, 461] width 93 height 26
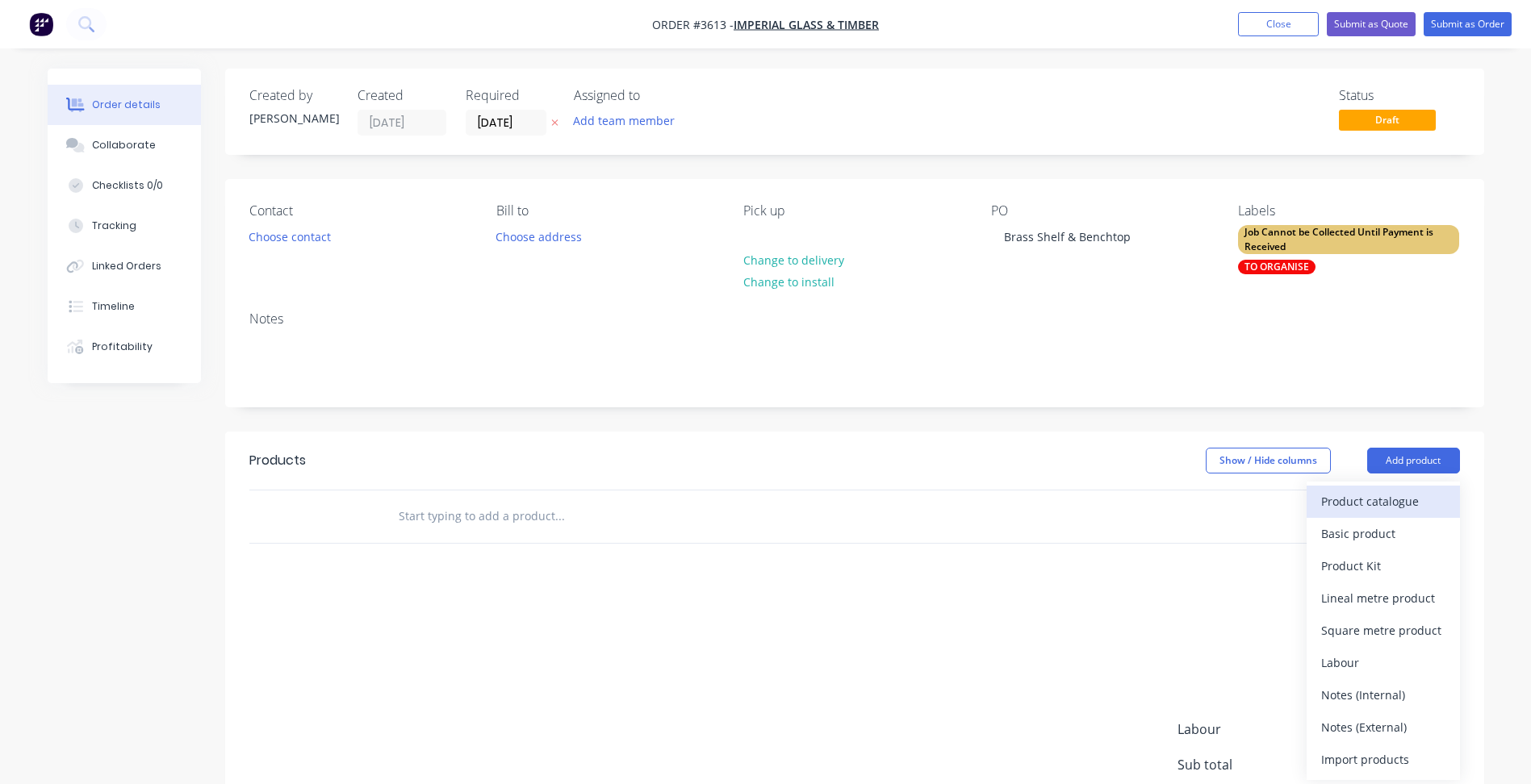
click at [1369, 497] on div "Product catalogue" at bounding box center [1383, 501] width 125 height 23
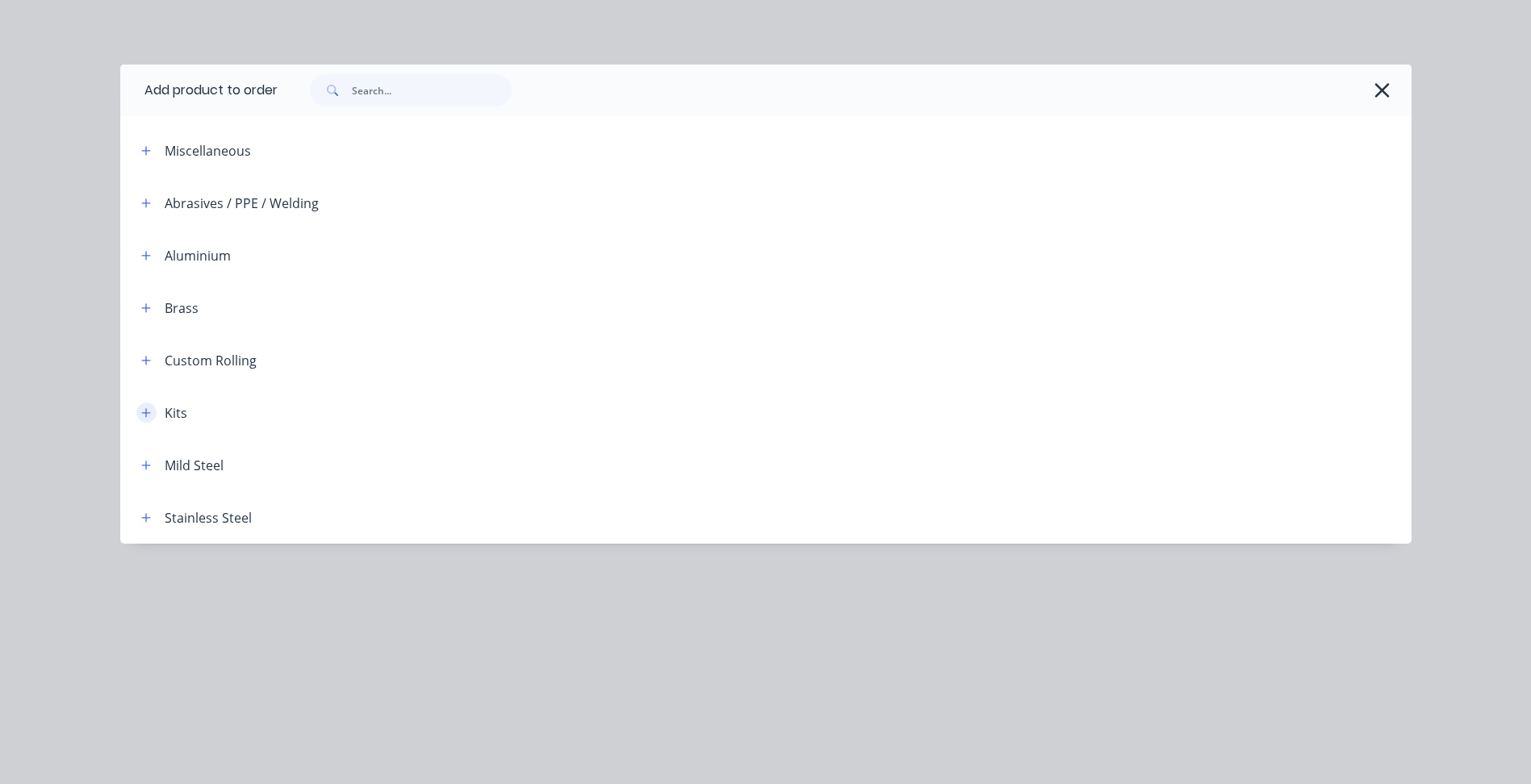
click at [149, 415] on icon "button" at bounding box center [147, 412] width 10 height 11
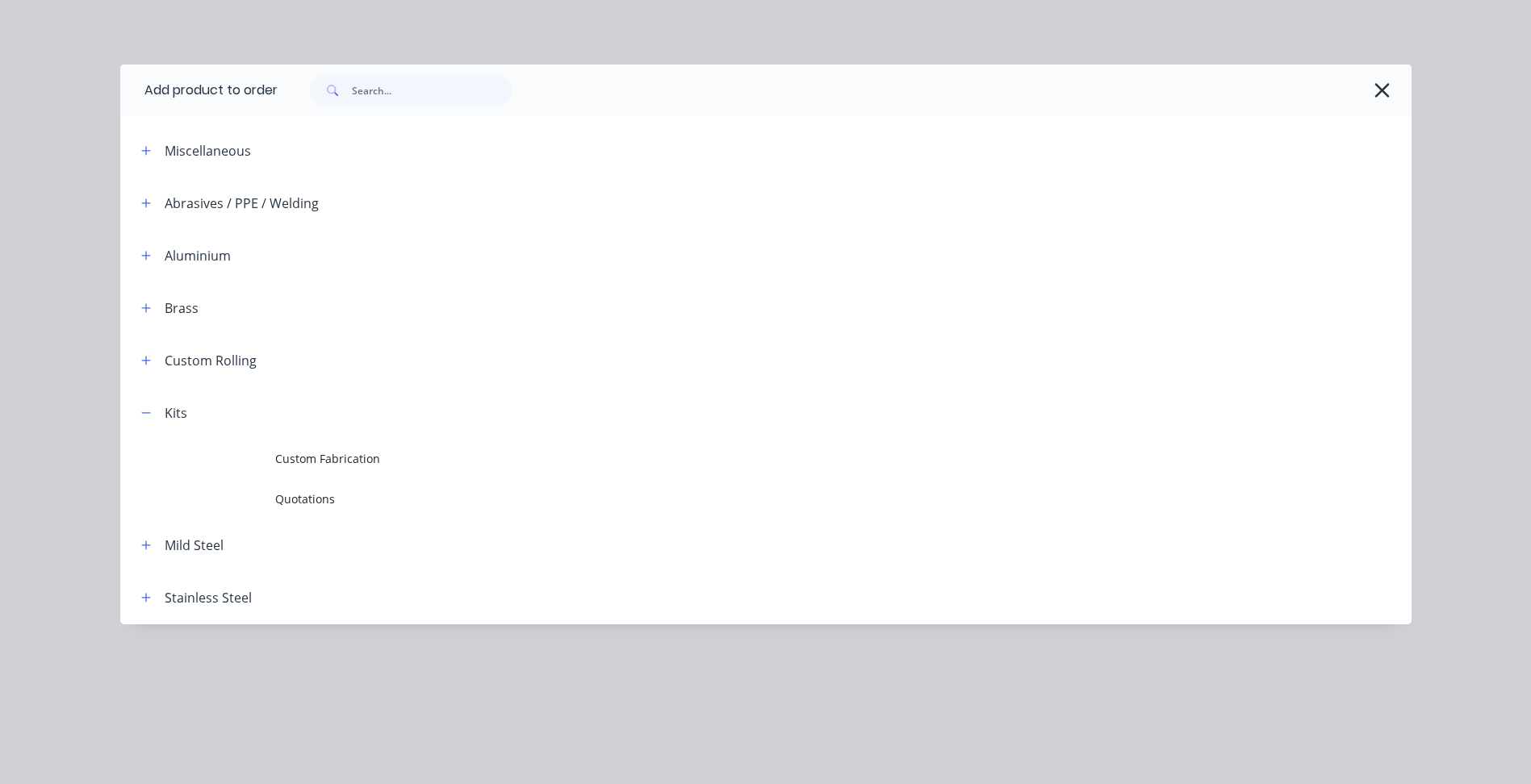
click at [310, 455] on span "Custom Fabrication" at bounding box center [730, 458] width 908 height 17
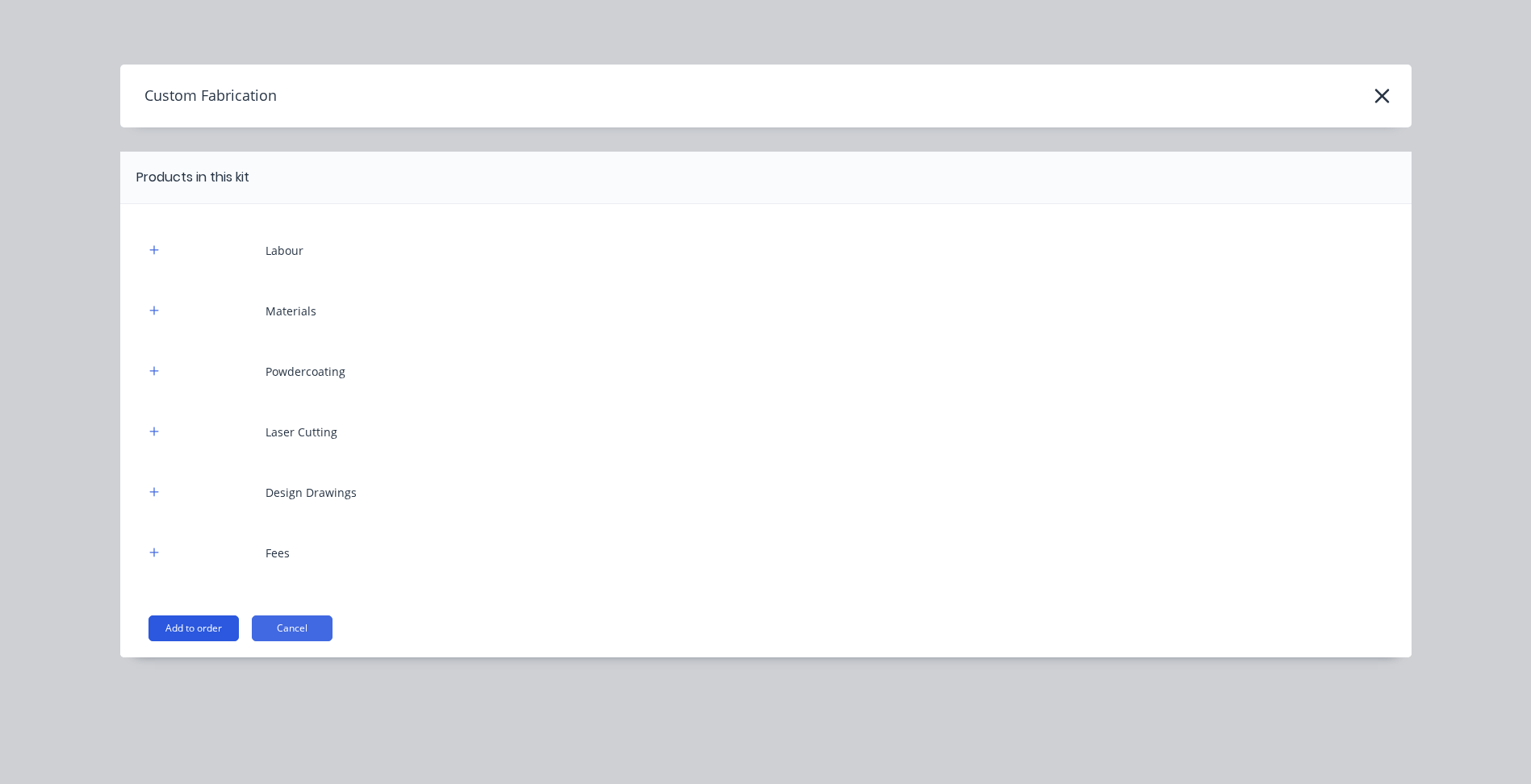
click at [192, 634] on button "Add to order" at bounding box center [194, 628] width 91 height 26
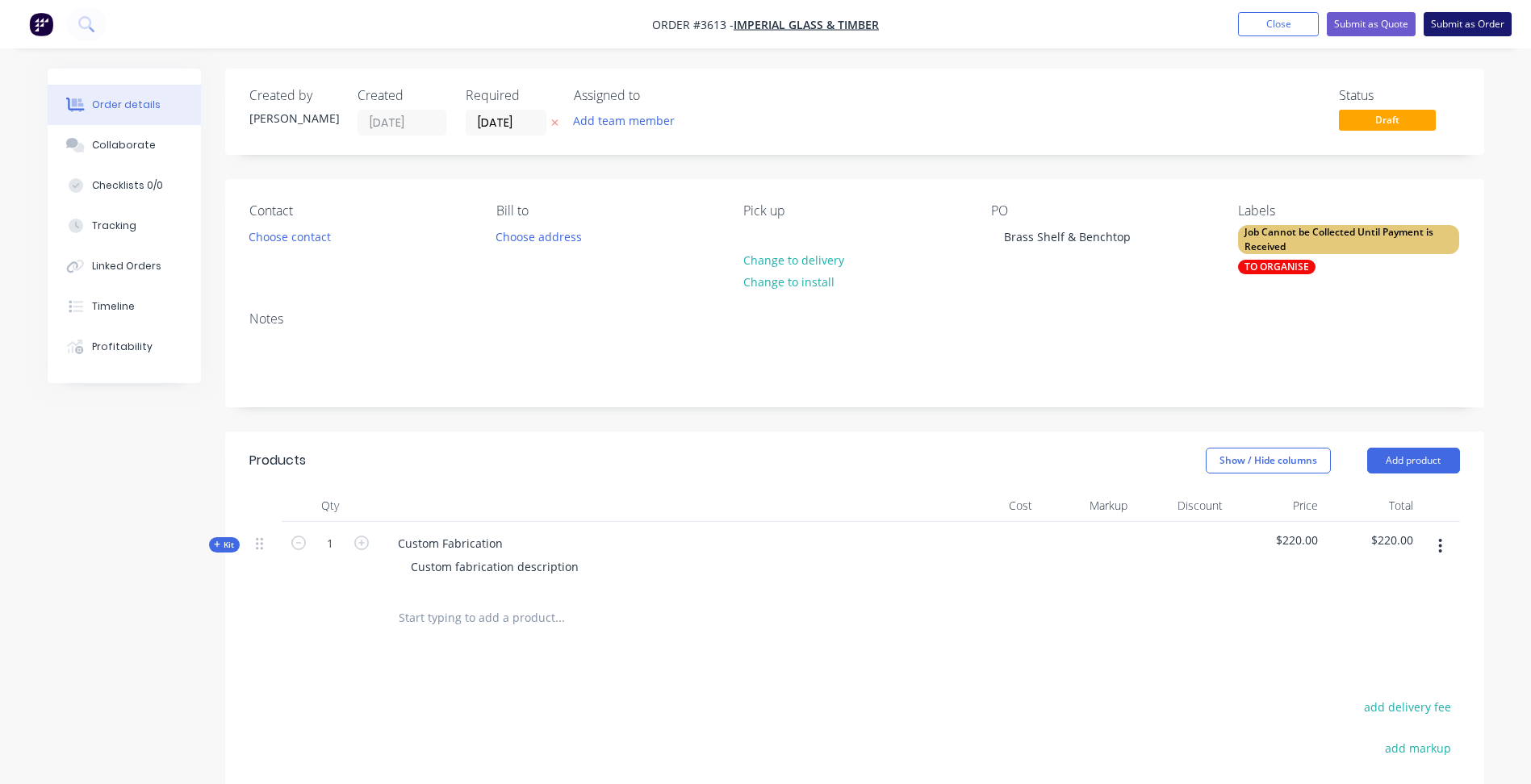
click at [1478, 30] on button "Submit as Order" at bounding box center [1467, 24] width 88 height 24
